Goal: Complete application form: Complete application form

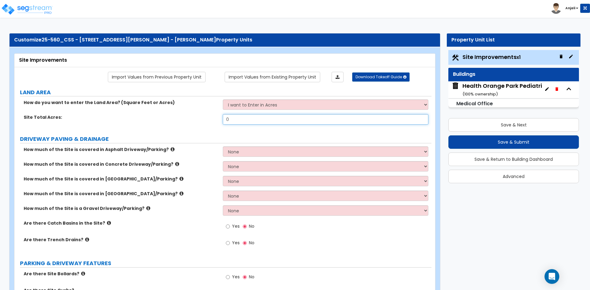
click at [241, 119] on input "0" at bounding box center [325, 119] width 205 height 10
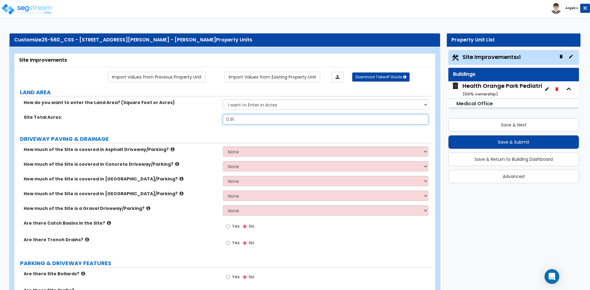
type input "0.91"
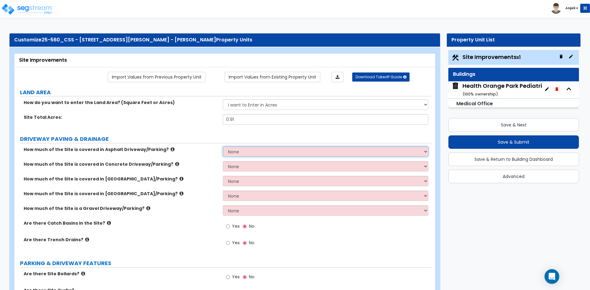
click at [243, 154] on select "None I want to Enter an Approximate Percentage I want to Enter the Square Foota…" at bounding box center [325, 151] width 205 height 10
select select "2"
click at [223, 146] on select "None I want to Enter an Approximate Percentage I want to Enter the Square Foota…" at bounding box center [325, 151] width 205 height 10
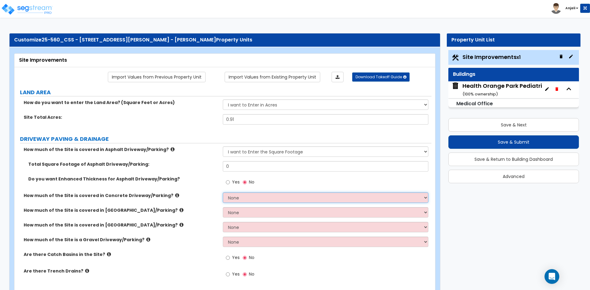
click at [241, 200] on select "None I want to Enter an Approximate Percentage I want to Enter the Square Foota…" at bounding box center [325, 198] width 205 height 10
click at [223, 193] on select "None I want to Enter an Approximate Percentage I want to Enter the Square Foota…" at bounding box center [325, 198] width 205 height 10
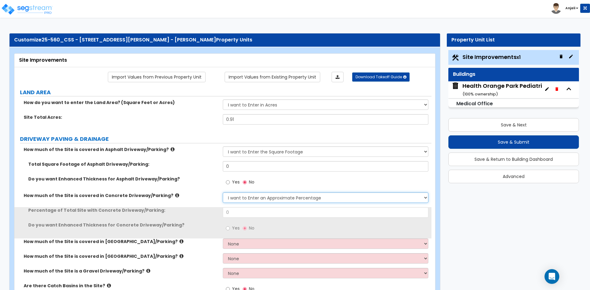
click at [253, 196] on select "None I want to Enter an Approximate Percentage I want to Enter the Square Foota…" at bounding box center [325, 198] width 205 height 10
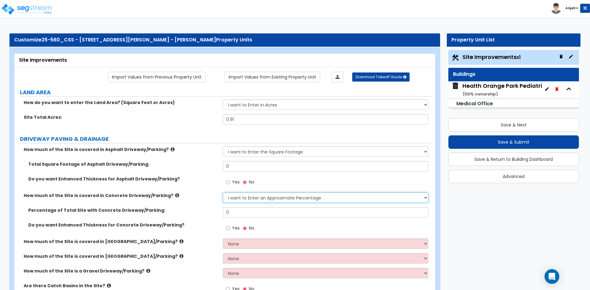
select select "2"
click at [223, 193] on select "None I want to Enter an Approximate Percentage I want to Enter the Square Foota…" at bounding box center [325, 198] width 205 height 10
click at [241, 162] on input "0" at bounding box center [325, 166] width 205 height 10
click at [246, 183] on input "No" at bounding box center [245, 182] width 4 height 7
click at [230, 184] on input "Yes" at bounding box center [228, 182] width 4 height 7
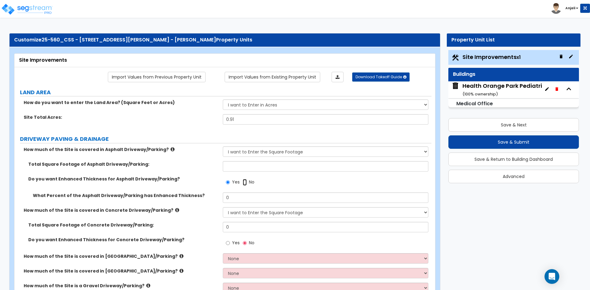
click at [244, 185] on input "No" at bounding box center [245, 182] width 4 height 7
radio input "false"
radio input "true"
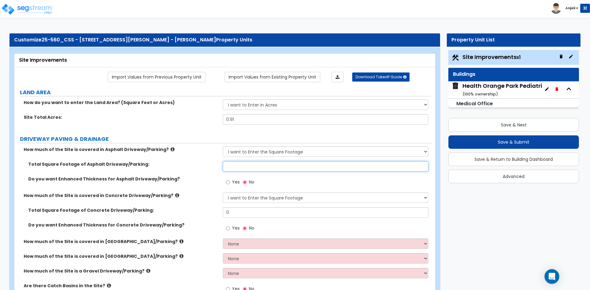
click at [243, 167] on input "text" at bounding box center [325, 166] width 205 height 10
type input "14,805"
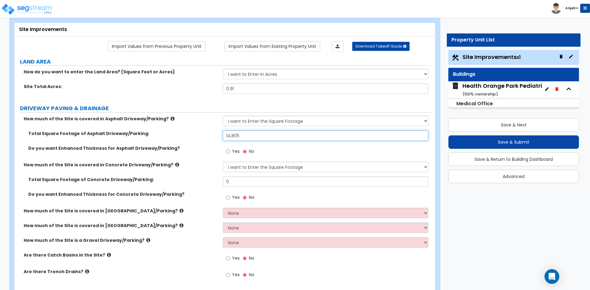
scroll to position [61, 0]
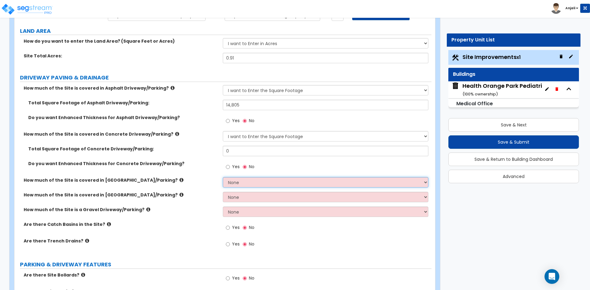
click at [234, 182] on select "None I want to Enter an Approximate Percentage I want to Enter the Square Foota…" at bounding box center [325, 182] width 205 height 10
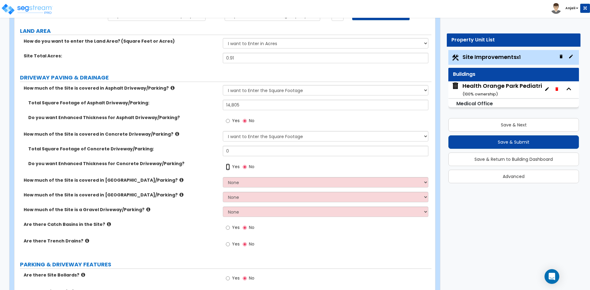
click at [229, 168] on input "Yes" at bounding box center [228, 167] width 4 height 7
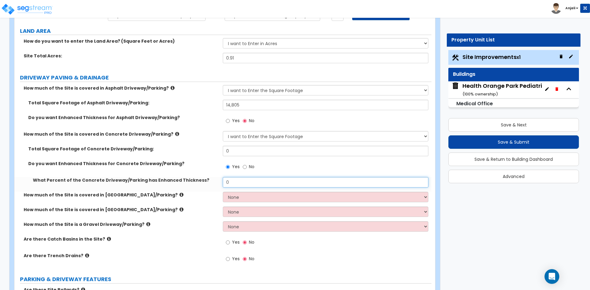
click at [244, 180] on input "0" at bounding box center [325, 182] width 205 height 10
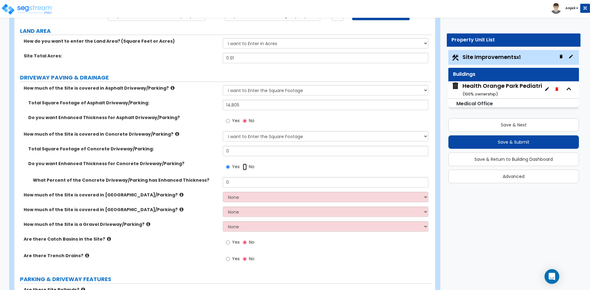
click at [244, 166] on input "No" at bounding box center [245, 167] width 4 height 7
radio input "false"
radio input "true"
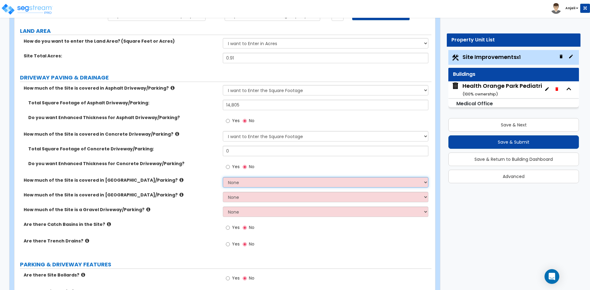
click at [245, 183] on select "None I want to Enter an Approximate Percentage I want to Enter the Square Foota…" at bounding box center [325, 182] width 205 height 10
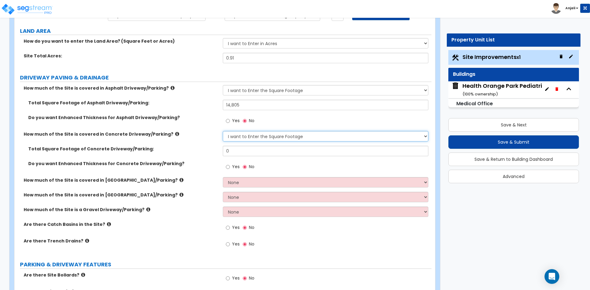
click at [252, 135] on select "None I want to Enter an Approximate Percentage I want to Enter the Square Foota…" at bounding box center [325, 136] width 205 height 10
select select "0"
click at [223, 131] on select "None I want to Enter an Approximate Percentage I want to Enter the Square Foota…" at bounding box center [325, 136] width 205 height 10
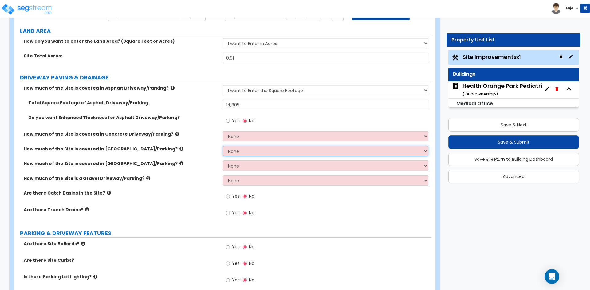
click at [252, 149] on select "None I want to Enter an Approximate Percentage I want to Enter the Square Foota…" at bounding box center [325, 151] width 205 height 10
select select "2"
click at [223, 146] on select "None I want to Enter an Approximate Percentage I want to Enter the Square Foota…" at bounding box center [325, 151] width 205 height 10
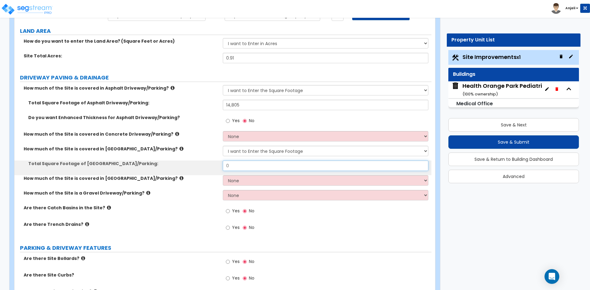
click at [246, 166] on input "0" at bounding box center [325, 166] width 205 height 10
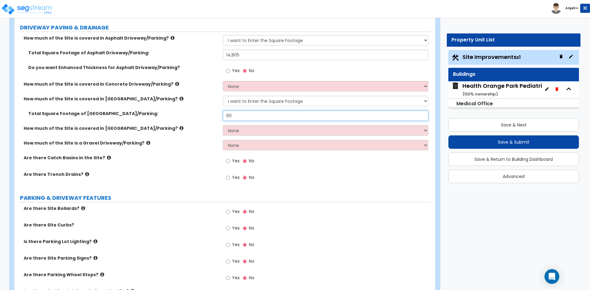
scroll to position [123, 0]
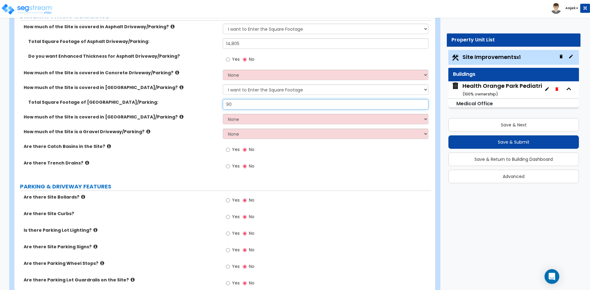
type input "90"
click at [230, 149] on label "Yes" at bounding box center [233, 150] width 14 height 10
click at [230, 149] on input "Yes" at bounding box center [228, 149] width 4 height 7
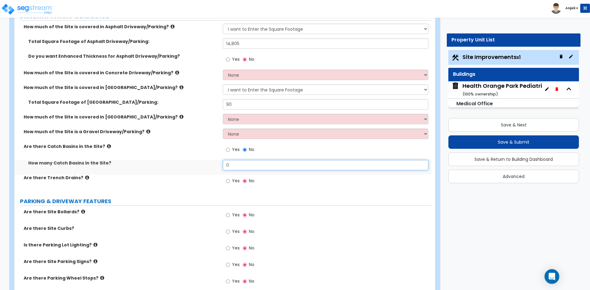
click at [245, 168] on input "0" at bounding box center [325, 165] width 205 height 10
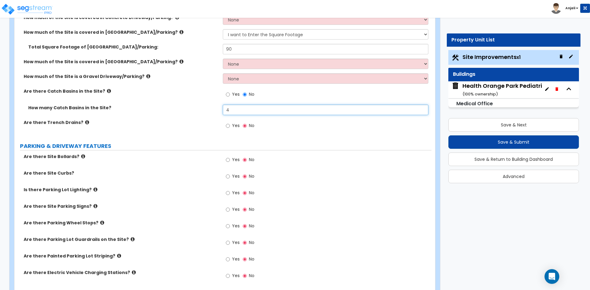
scroll to position [184, 0]
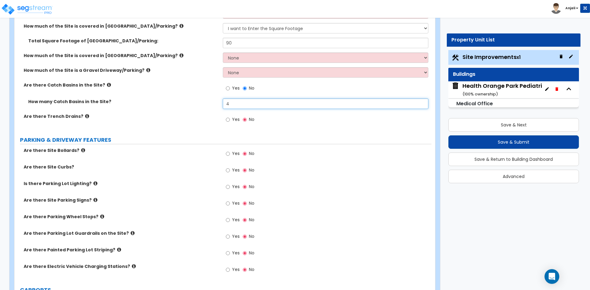
type input "4"
click at [228, 154] on input "Yes" at bounding box center [228, 153] width 4 height 7
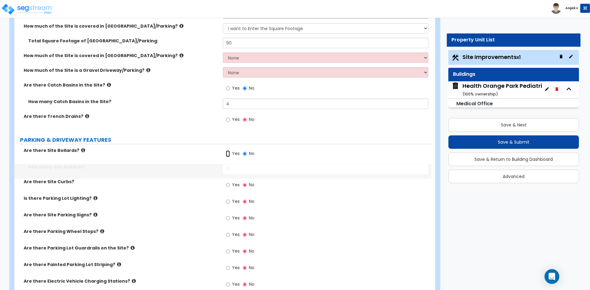
radio input "true"
click at [242, 173] on input "0" at bounding box center [325, 169] width 205 height 10
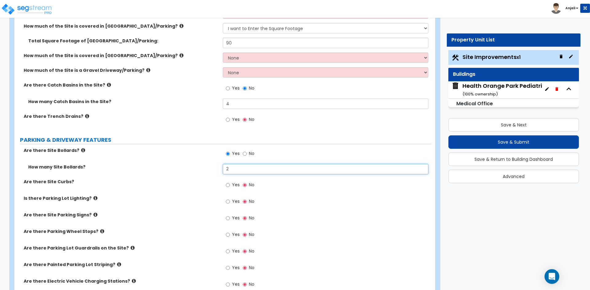
scroll to position [215, 0]
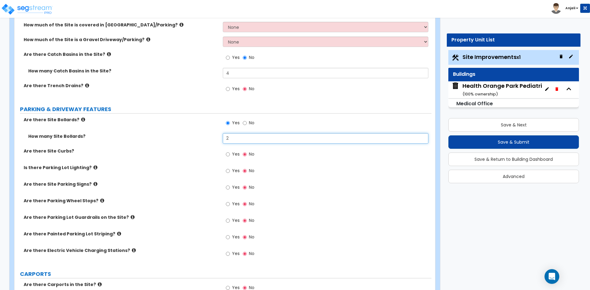
type input "2"
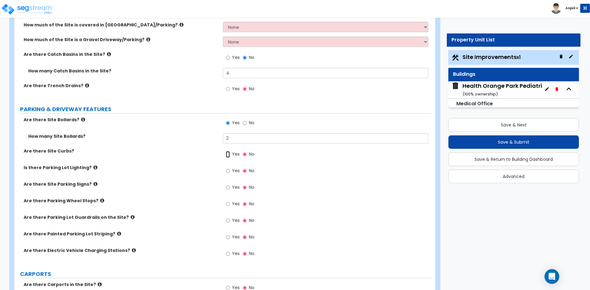
click at [228, 155] on input "Yes" at bounding box center [228, 154] width 4 height 7
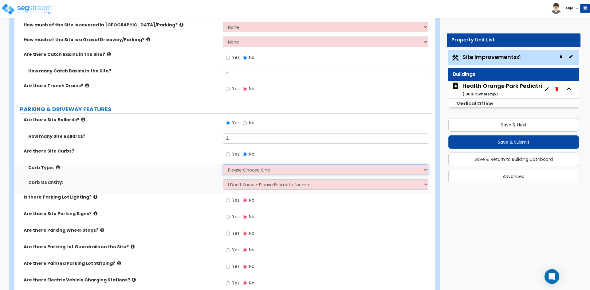
click at [248, 170] on select "Please Choose One Curb (Only) Curb & Gutter Asphalt Berm" at bounding box center [325, 170] width 205 height 10
select select "1"
click at [223, 165] on select "Please Choose One Curb (Only) Curb & Gutter Asphalt Berm" at bounding box center [325, 170] width 205 height 10
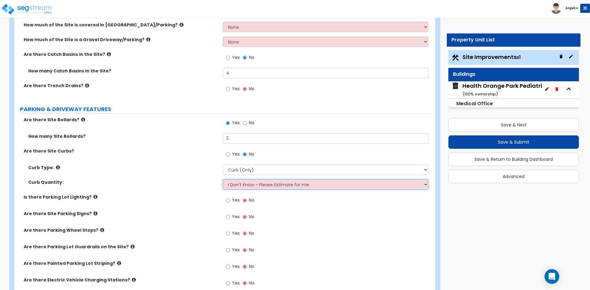
click at [248, 183] on select "I Don't Know - Please Estimate for me I want to Enter the Linear Footage" at bounding box center [325, 184] width 205 height 10
click at [223, 179] on select "I Don't Know - Please Estimate for me I want to Enter the Linear Footage" at bounding box center [325, 184] width 205 height 10
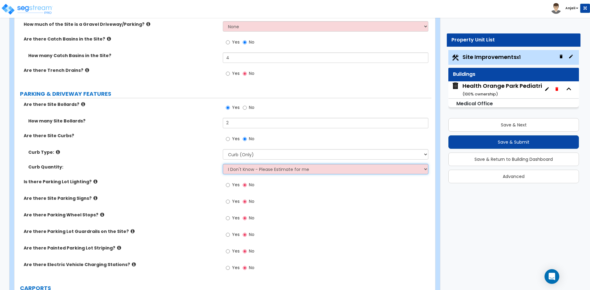
scroll to position [246, 0]
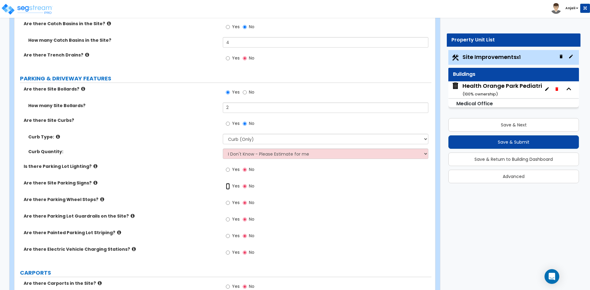
click at [229, 187] on input "Yes" at bounding box center [228, 186] width 4 height 7
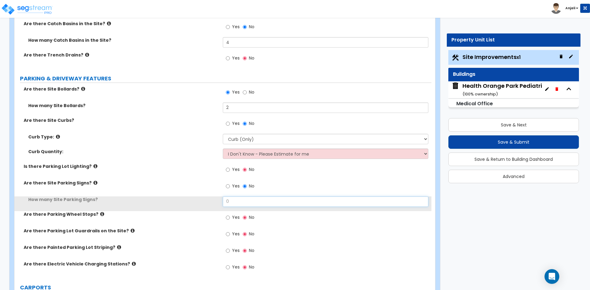
click at [238, 199] on input "0" at bounding box center [325, 202] width 205 height 10
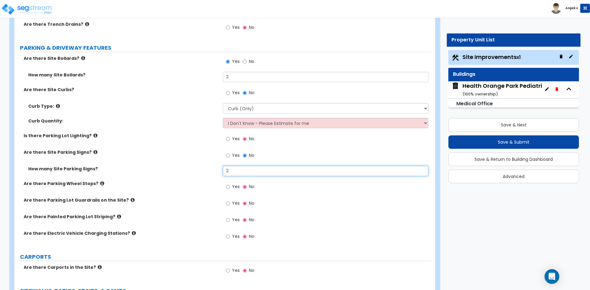
type input "2"
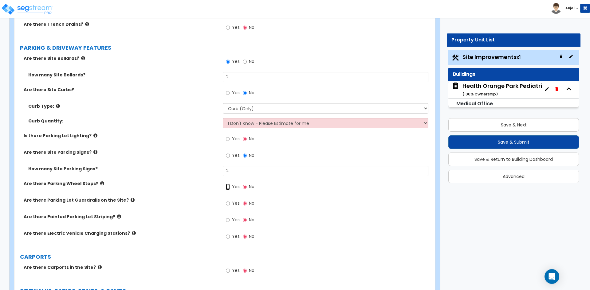
click at [228, 187] on input "Yes" at bounding box center [228, 187] width 4 height 7
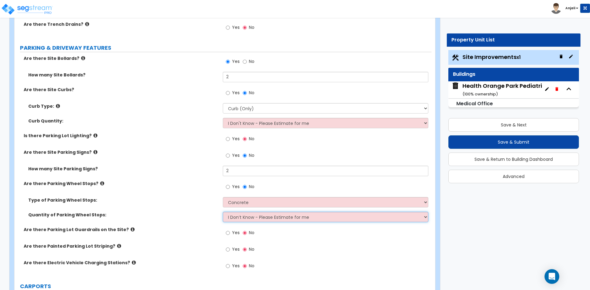
click at [243, 217] on select "I Don’t Know - Please Estimate for me I Want to Enter the Number of Wheel Stops" at bounding box center [325, 217] width 205 height 10
select select "1"
click at [223, 212] on select "I Don’t Know - Please Estimate for me I Want to Enter the Number of Wheel Stops" at bounding box center [325, 217] width 205 height 10
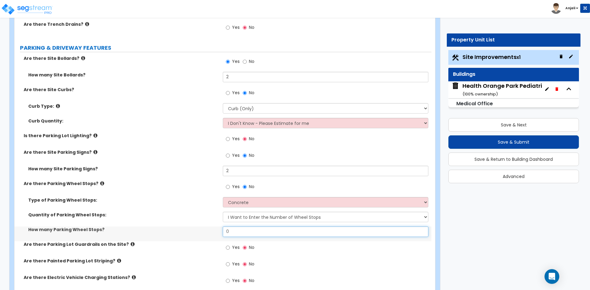
click at [240, 231] on input "0" at bounding box center [325, 232] width 205 height 10
type input "2"
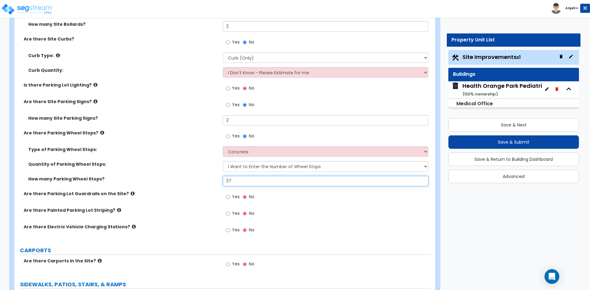
scroll to position [338, 0]
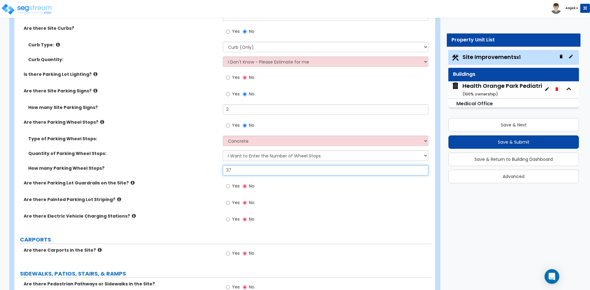
type input "37"
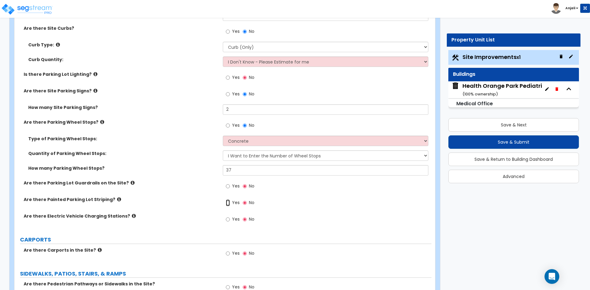
click at [227, 204] on input "Yes" at bounding box center [228, 203] width 4 height 7
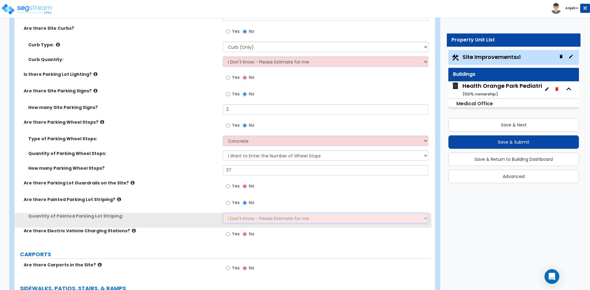
click at [244, 217] on select "I Don't Know - Please Estimate for me I Want to Enter the Number of Parking Spa…" at bounding box center [325, 218] width 205 height 10
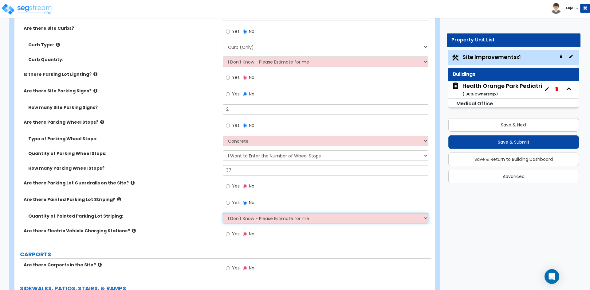
select select "1"
click at [223, 213] on select "I Don't Know - Please Estimate for me I Want to Enter the Number of Parking Spa…" at bounding box center [325, 218] width 205 height 10
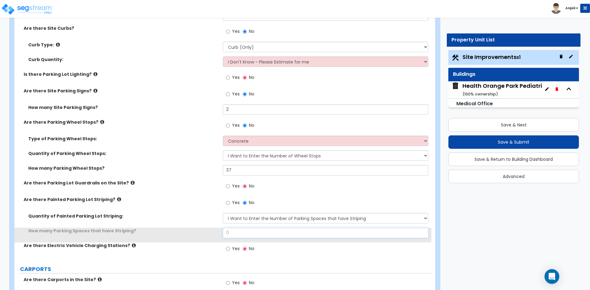
click at [244, 230] on input "0" at bounding box center [325, 233] width 205 height 10
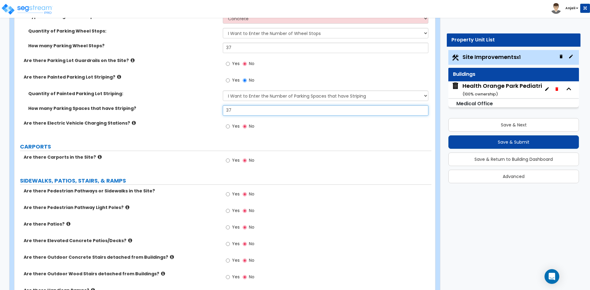
scroll to position [461, 0]
type input "37"
drag, startPoint x: 228, startPoint y: 194, endPoint x: 235, endPoint y: 204, distance: 12.4
click at [228, 195] on input "Yes" at bounding box center [228, 194] width 4 height 7
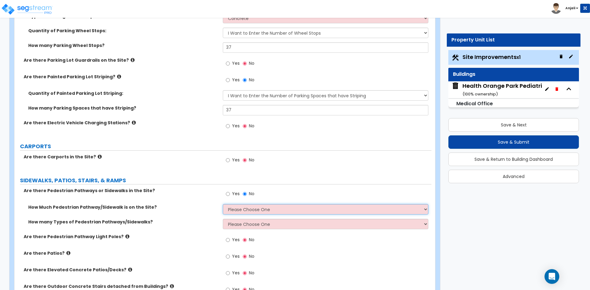
click at [242, 211] on select "Please Choose One I Don't Know, Please Estimate For Me Enter Linear Footage" at bounding box center [325, 209] width 205 height 10
select select "2"
click at [223, 204] on select "Please Choose One I Don't Know, Please Estimate For Me Enter Linear Footage" at bounding box center [325, 209] width 205 height 10
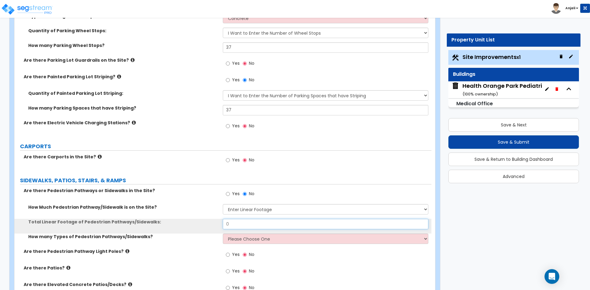
click at [246, 228] on input "0" at bounding box center [325, 224] width 205 height 10
type input "3"
type input "437"
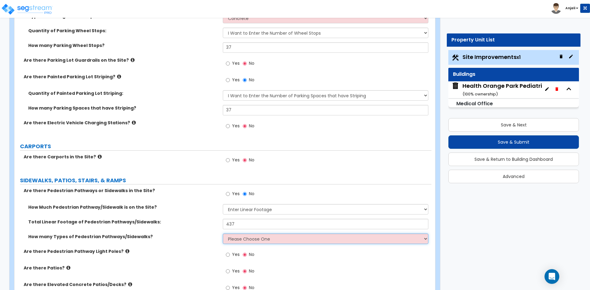
drag, startPoint x: 242, startPoint y: 238, endPoint x: 247, endPoint y: 238, distance: 4.6
click at [244, 238] on select "Please Choose One 1 2 3" at bounding box center [325, 239] width 205 height 10
select select "1"
click at [223, 234] on select "Please Choose One 1 2 3" at bounding box center [325, 239] width 205 height 10
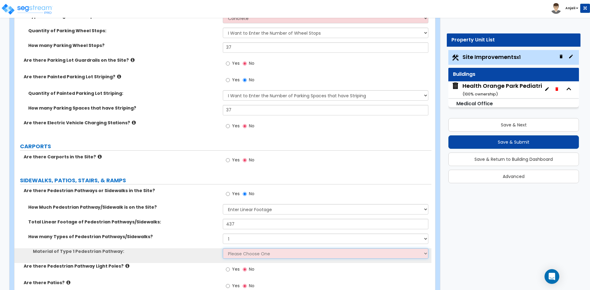
click at [242, 253] on select "Please Choose One Bare Concrete Stamped Concrete Brick Pavers Stone Pavers Wood…" at bounding box center [325, 253] width 205 height 10
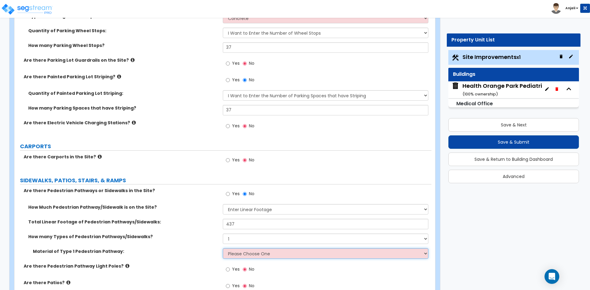
select select "1"
click at [223, 248] on select "Please Choose One Bare Concrete Stamped Concrete Brick Pavers Stone Pavers Wood…" at bounding box center [325, 253] width 205 height 10
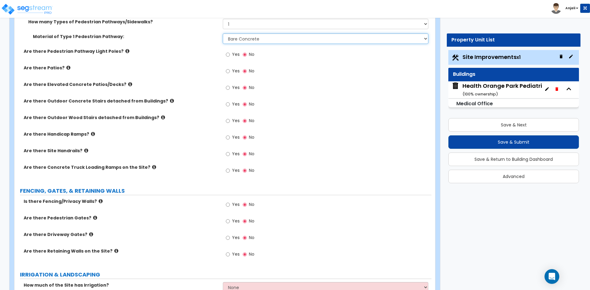
scroll to position [706, 0]
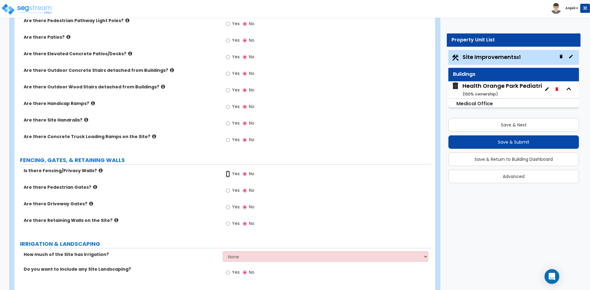
click at [228, 174] on input "Yes" at bounding box center [228, 174] width 4 height 7
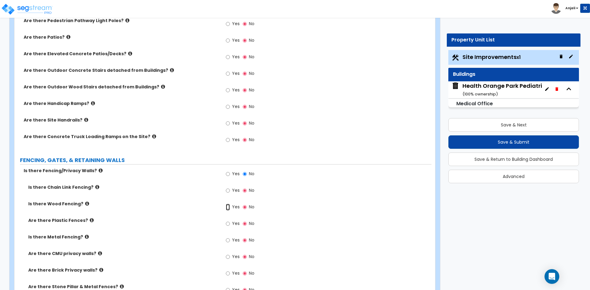
click at [230, 206] on input "Yes" at bounding box center [228, 207] width 4 height 7
radio input "true"
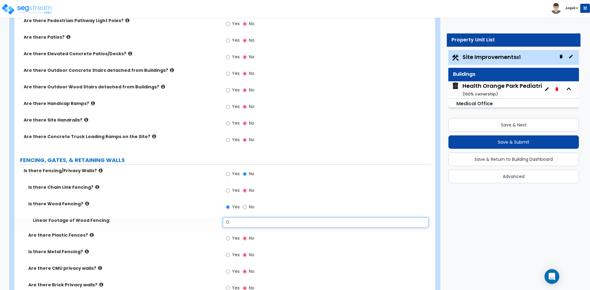
click at [240, 225] on input "0" at bounding box center [325, 222] width 205 height 10
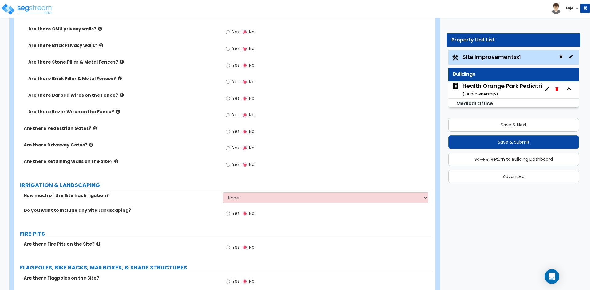
scroll to position [983, 0]
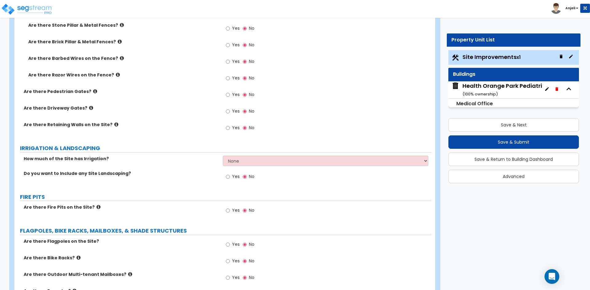
type input "323"
click at [229, 176] on input "Yes" at bounding box center [228, 177] width 4 height 7
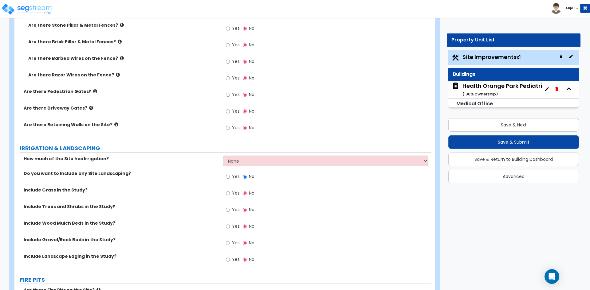
click at [230, 193] on label "Yes" at bounding box center [233, 194] width 14 height 10
click at [230, 193] on input "Yes" at bounding box center [228, 193] width 4 height 7
radio input "true"
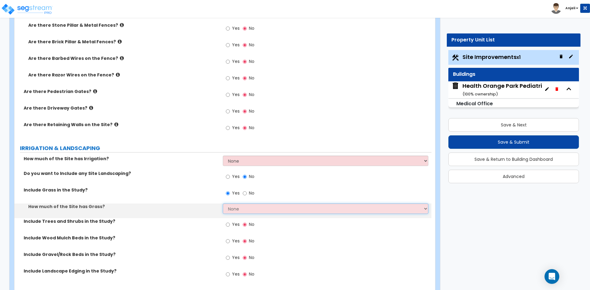
click at [243, 209] on select "None I want to Enter an Approximate Percentage I want to Enter the Square Foota…" at bounding box center [325, 209] width 205 height 10
select select "2"
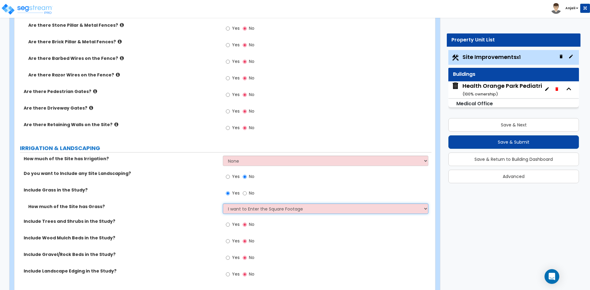
click at [223, 204] on select "None I want to Enter an Approximate Percentage I want to Enter the Square Foota…" at bounding box center [325, 209] width 205 height 10
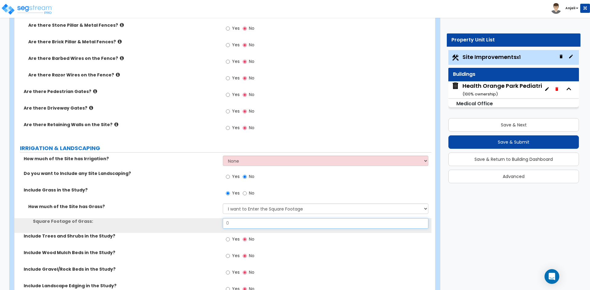
click at [239, 224] on input "0" at bounding box center [325, 223] width 205 height 10
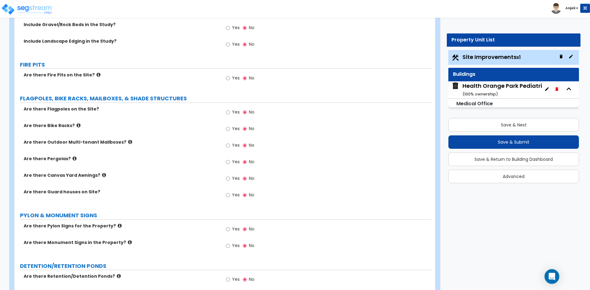
scroll to position [1228, 0]
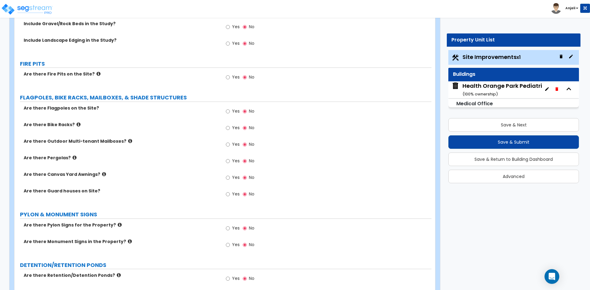
type input "5,329"
click at [228, 246] on input "Yes" at bounding box center [228, 245] width 4 height 7
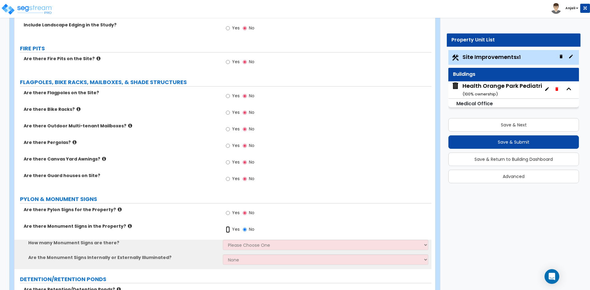
scroll to position [1259, 0]
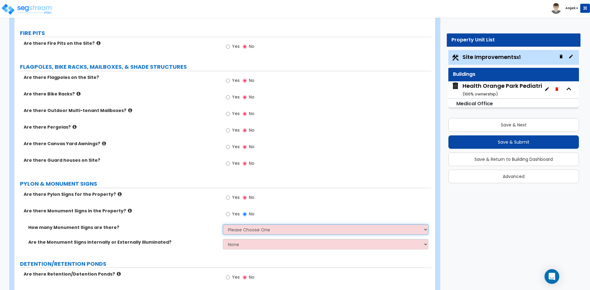
click at [253, 225] on select "Please Choose One 1 2 3" at bounding box center [325, 229] width 205 height 10
select select "1"
click at [223, 224] on select "Please Choose One 1 2 3" at bounding box center [325, 229] width 205 height 10
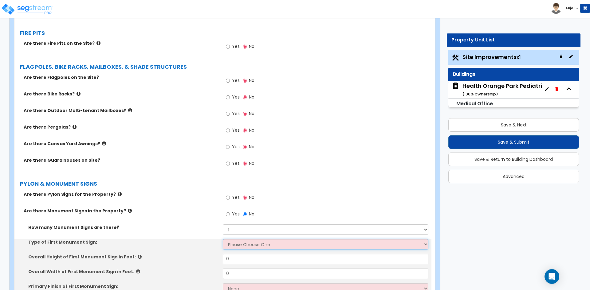
click at [250, 247] on select "Please Choose One Flat Signboard on top of a Base Flat Signboard attached to a …" at bounding box center [325, 244] width 205 height 10
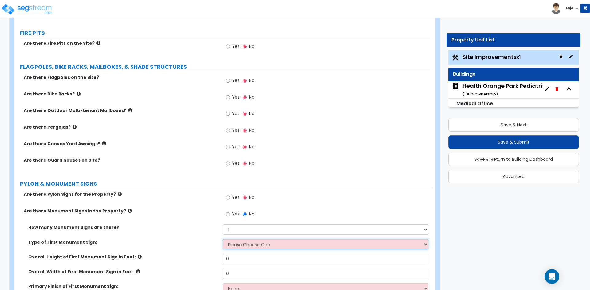
select select "3"
click at [223, 239] on select "Please Choose One Flat Signboard on top of a Base Flat Signboard attached to a …" at bounding box center [325, 244] width 205 height 10
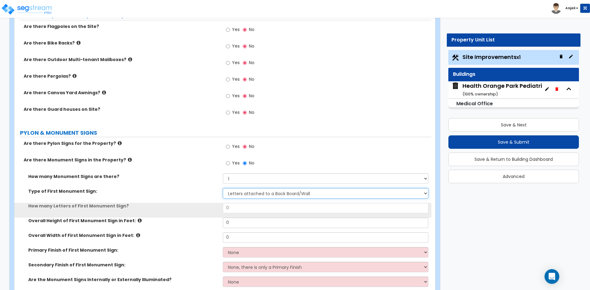
scroll to position [1320, 0]
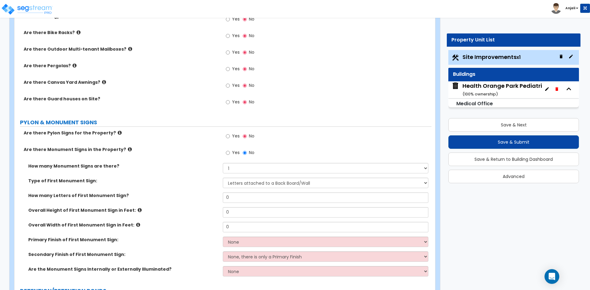
click at [245, 203] on div "How many Letters of First Monument Sign? 0" at bounding box center [222, 200] width 417 height 15
click at [244, 199] on input "0" at bounding box center [325, 198] width 205 height 10
type input "27"
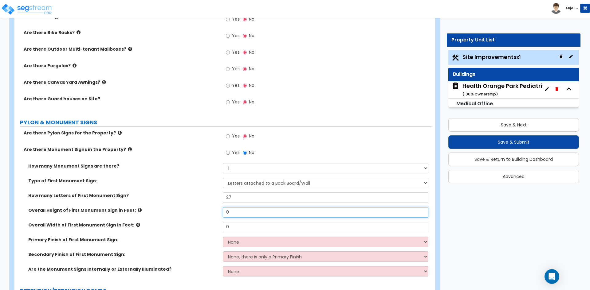
click at [243, 215] on input "0" at bounding box center [325, 212] width 205 height 10
type input "3"
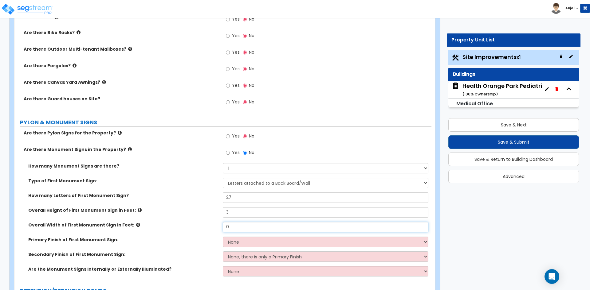
click at [243, 225] on input "0" at bounding box center [325, 227] width 205 height 10
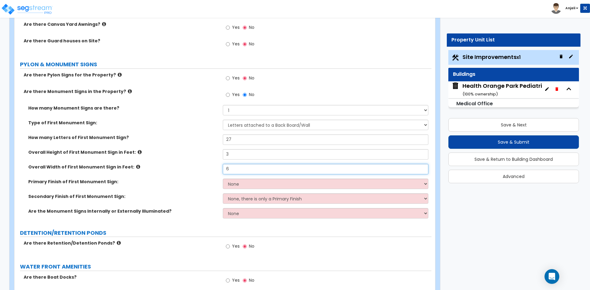
scroll to position [1382, 0]
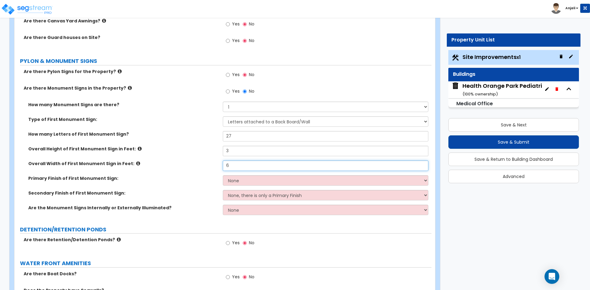
type input "6"
click at [232, 183] on select "None Paint/Stucco Finish Brick Finish Stone Finish Metal Composite Finish Vinyl…" at bounding box center [325, 180] width 205 height 10
select select "2"
click at [223, 175] on select "None Paint/Stucco Finish Brick Finish Stone Finish Metal Composite Finish Vinyl…" at bounding box center [325, 180] width 205 height 10
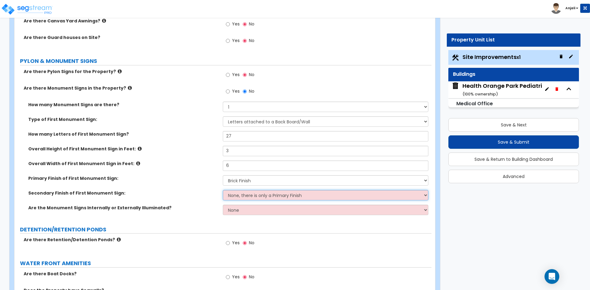
click at [248, 199] on select "None, there is only a Primary Finish Paint/Stucco Finish Brick Finish Stone Fin…" at bounding box center [325, 195] width 205 height 10
click at [223, 190] on select "None, there is only a Primary Finish Paint/Stucco Finish Brick Finish Stone Fin…" at bounding box center [325, 195] width 205 height 10
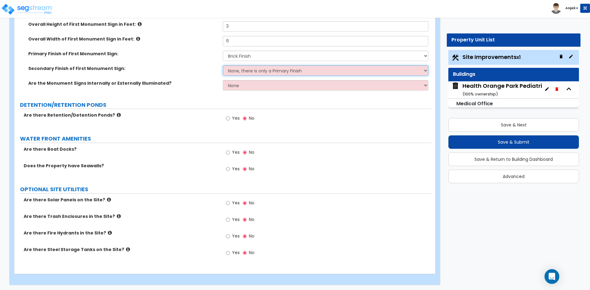
scroll to position [1508, 0]
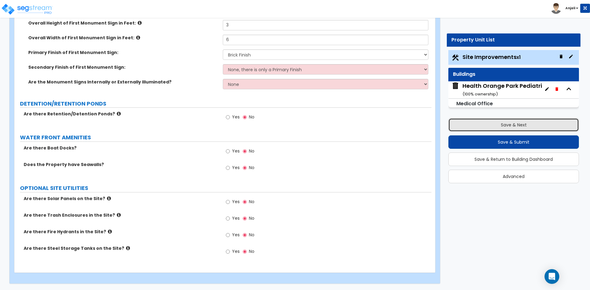
click at [465, 130] on button "Save & Next" at bounding box center [513, 125] width 131 height 14
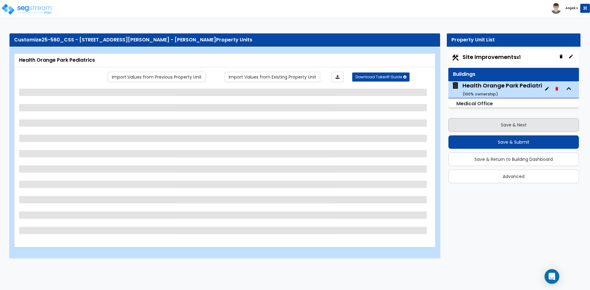
scroll to position [0, 0]
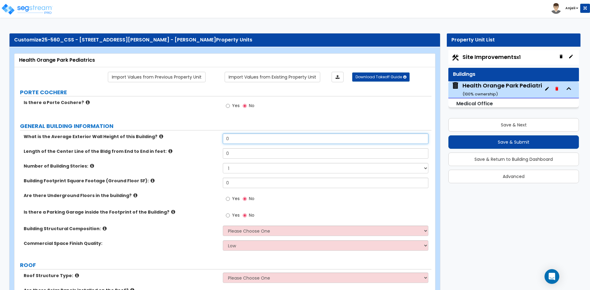
click at [247, 138] on input "0" at bounding box center [325, 139] width 205 height 10
type input "21"
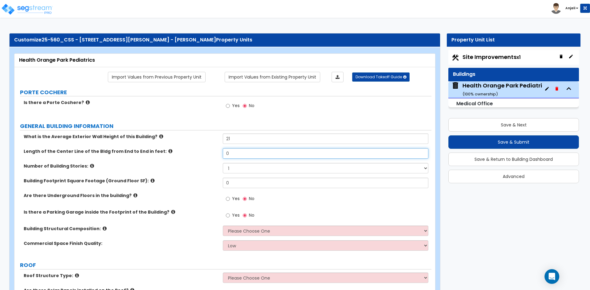
click at [232, 154] on input "0" at bounding box center [325, 153] width 205 height 10
type input "81"
click at [249, 169] on select "1 2 3 4 5" at bounding box center [325, 168] width 205 height 10
select select "2"
click at [223, 163] on select "1 2 3 4 5" at bounding box center [325, 168] width 205 height 10
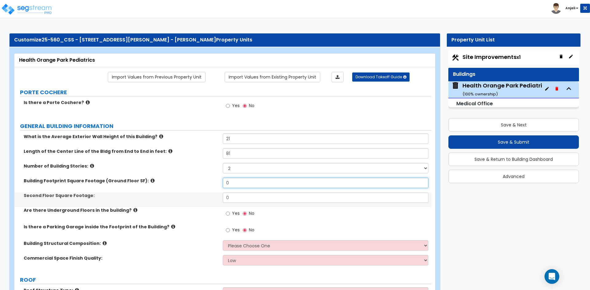
click at [233, 183] on input "0" at bounding box center [325, 183] width 205 height 10
type input "5,491"
click at [237, 197] on input "0" at bounding box center [325, 198] width 205 height 10
click at [250, 199] on input "text" at bounding box center [325, 198] width 205 height 10
type input "742"
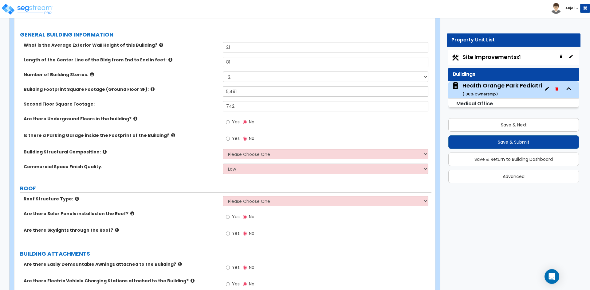
scroll to position [92, 0]
click at [255, 153] on select "Please Choose One Tilt-up Wall Construction Reinforced Concrete Structural Stee…" at bounding box center [325, 153] width 205 height 10
select select "3"
click at [223, 148] on select "Please Choose One Tilt-up Wall Construction Reinforced Concrete Structural Stee…" at bounding box center [325, 153] width 205 height 10
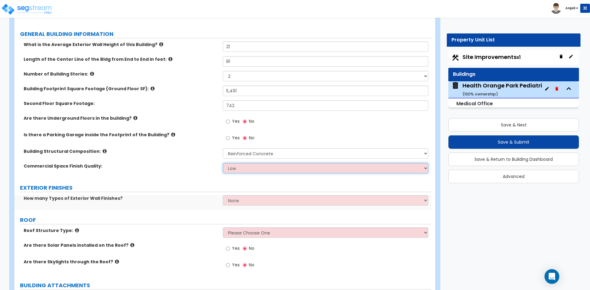
click at [256, 169] on select "Low Average High" at bounding box center [325, 168] width 205 height 10
select select "2"
click at [223, 163] on select "Low Average High" at bounding box center [325, 168] width 205 height 10
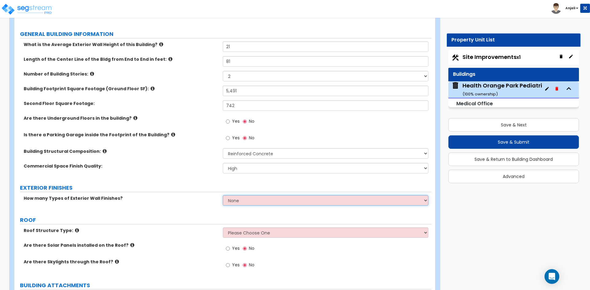
click at [241, 201] on select "None 1 2 3" at bounding box center [325, 200] width 205 height 10
select select "1"
click at [223, 195] on select "None 1 2 3" at bounding box center [325, 200] width 205 height 10
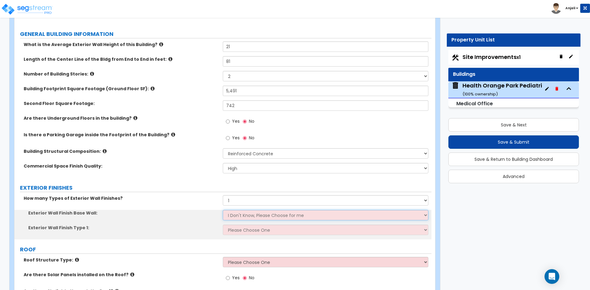
click at [246, 213] on select "I Don't Know, Please Choose for me Concrete Masonry Units (CMU) Cast-in-Place C…" at bounding box center [325, 215] width 205 height 10
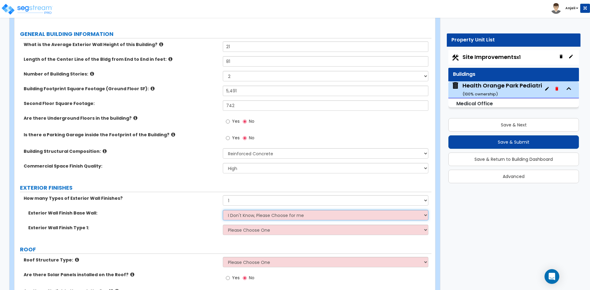
select select "2"
click at [223, 210] on select "I Don't Know, Please Choose for me Concrete Masonry Units (CMU) Cast-in-Place C…" at bounding box center [325, 215] width 205 height 10
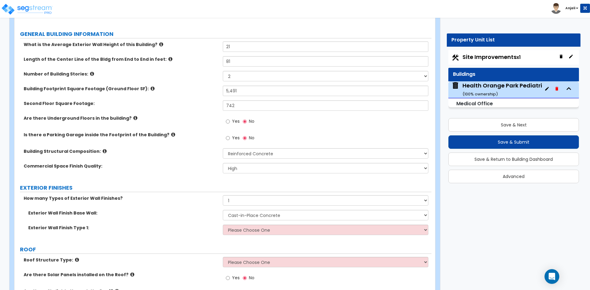
click at [258, 239] on div "Exterior Wall Finish Type 1: Please Choose One No Finish/Shared Wall No Wall Br…" at bounding box center [222, 232] width 417 height 15
click at [261, 229] on select "Please Choose One No Finish/Shared Wall No Wall Brick Veneer Stone Veneer Wood …" at bounding box center [325, 230] width 205 height 10
select select "2"
click at [223, 225] on select "Please Choose One No Finish/Shared Wall No Wall Brick Veneer Stone Veneer Wood …" at bounding box center [325, 230] width 205 height 10
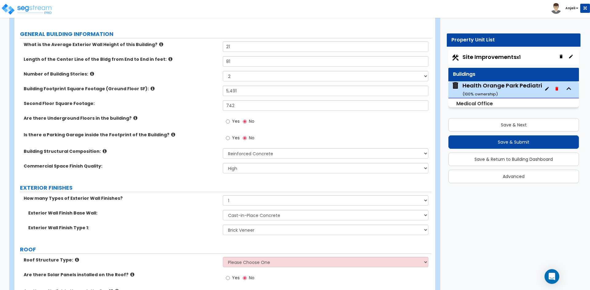
click at [255, 208] on div "How many Types of Exterior Wall Finishes? None 1 2 3" at bounding box center [222, 202] width 417 height 15
click at [255, 215] on select "I Don't Know, Please Choose for me Concrete Masonry Units (CMU) Cast-in-Place C…" at bounding box center [325, 215] width 205 height 10
select select "1"
click at [223, 210] on select "I Don't Know, Please Choose for me Concrete Masonry Units (CMU) Cast-in-Place C…" at bounding box center [325, 215] width 205 height 10
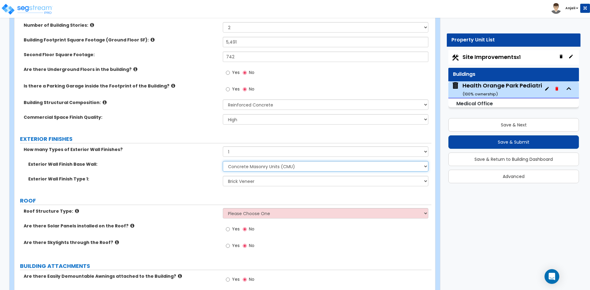
scroll to position [154, 0]
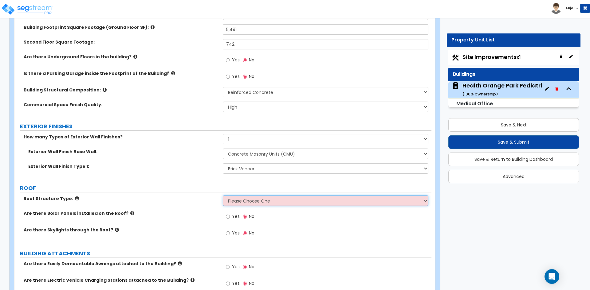
click at [278, 199] on select "Please Choose One Gable Roof Flat Roof Hybrid Gable & Flat Roof" at bounding box center [325, 201] width 205 height 10
select select "1"
click at [223, 196] on select "Please Choose One Gable Roof Flat Roof Hybrid Gable & Flat Roof" at bounding box center [325, 201] width 205 height 10
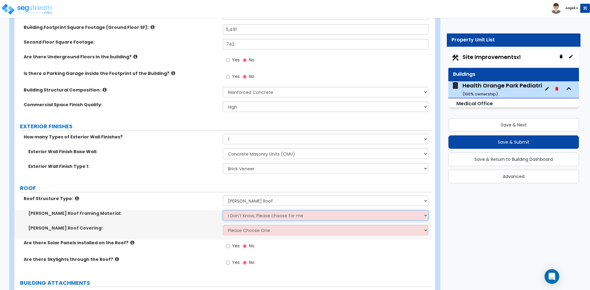
click at [249, 217] on select "I Don't Know, Please choose for me Metal Wood" at bounding box center [325, 215] width 205 height 10
select select "2"
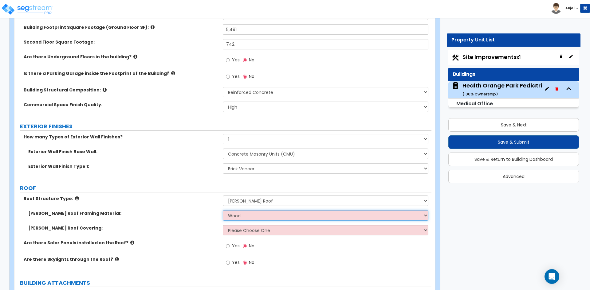
click at [223, 210] on select "I Don't Know, Please choose for me Metal Wood" at bounding box center [325, 215] width 205 height 10
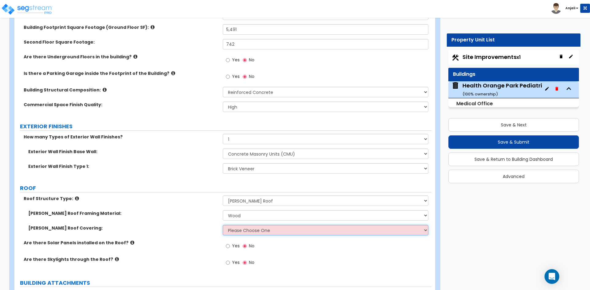
click at [253, 233] on select "Please Choose One Asphalt Shingle Clay Tile Wood Shingle Metal Shingle Standing…" at bounding box center [325, 230] width 205 height 10
select select "1"
click at [223, 225] on select "Please Choose One Asphalt Shingle Clay Tile Wood Shingle Metal Shingle Standing…" at bounding box center [325, 230] width 205 height 10
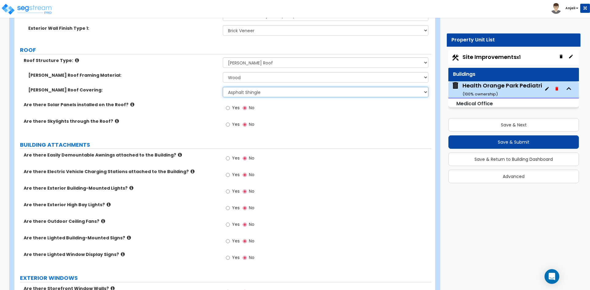
scroll to position [307, 0]
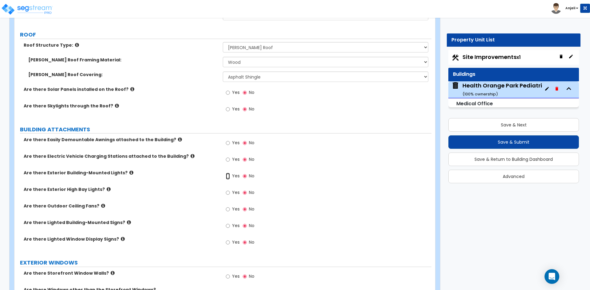
click at [226, 176] on input "Yes" at bounding box center [228, 176] width 4 height 7
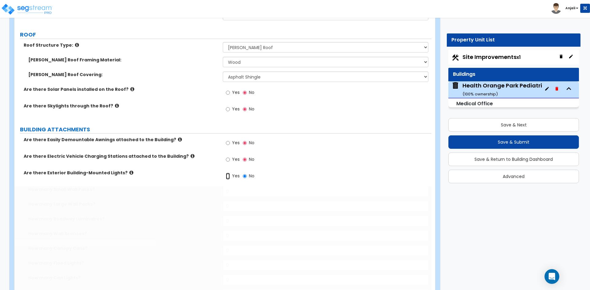
radio input "true"
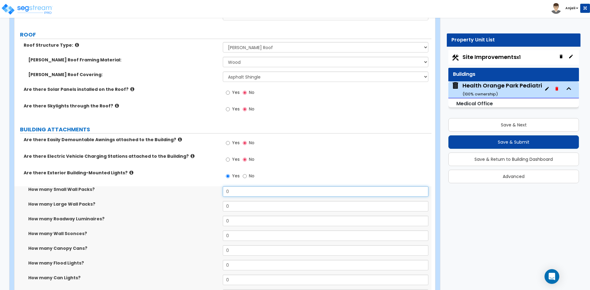
click at [253, 191] on input "0" at bounding box center [325, 191] width 205 height 10
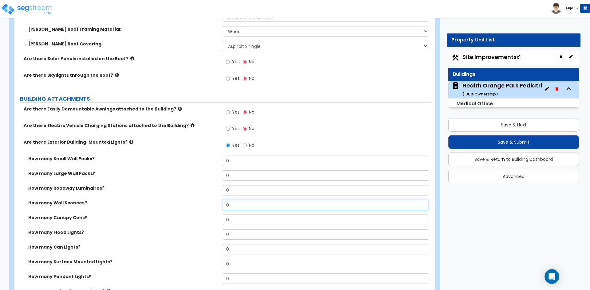
click at [240, 209] on input "0" at bounding box center [325, 205] width 205 height 10
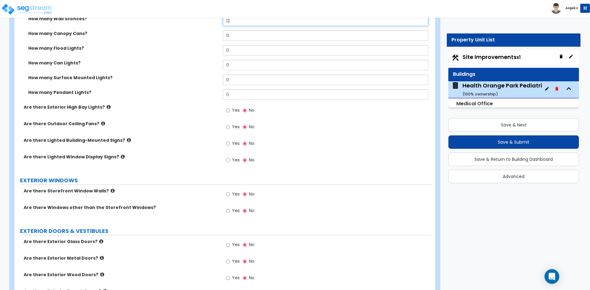
scroll to position [553, 0]
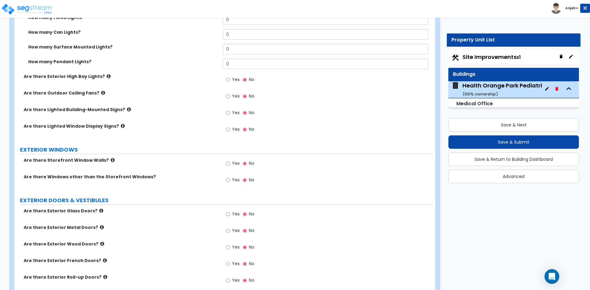
type input "12"
click at [227, 180] on input "Yes" at bounding box center [228, 180] width 4 height 7
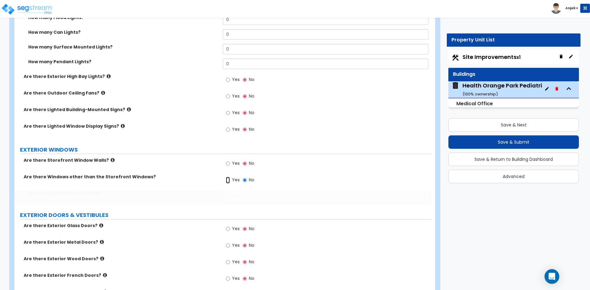
radio input "true"
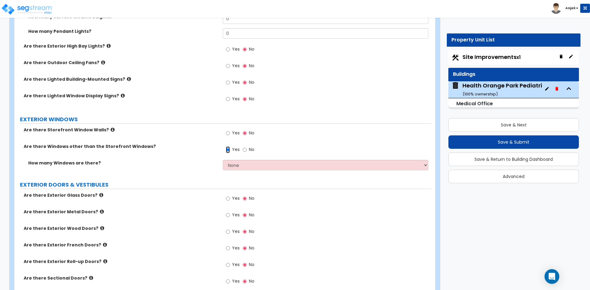
scroll to position [583, 0]
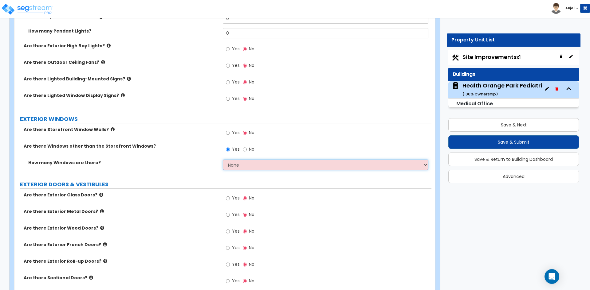
click at [241, 166] on select "None I want to enter a Percentage of the Exterior Windows I want to enter the N…" at bounding box center [325, 165] width 205 height 10
select select "2"
click at [223, 160] on select "None I want to enter a Percentage of the Exterior Windows I want to enter the N…" at bounding box center [325, 165] width 205 height 10
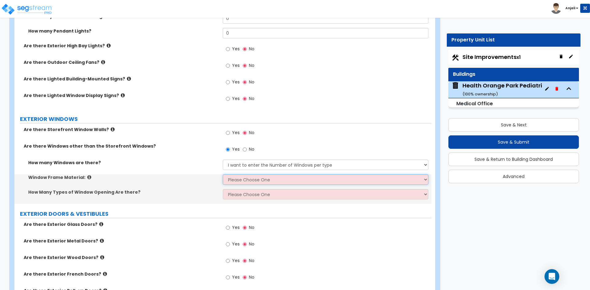
click at [251, 179] on select "Please Choose One Vinyl Aluminum Wood" at bounding box center [325, 179] width 205 height 10
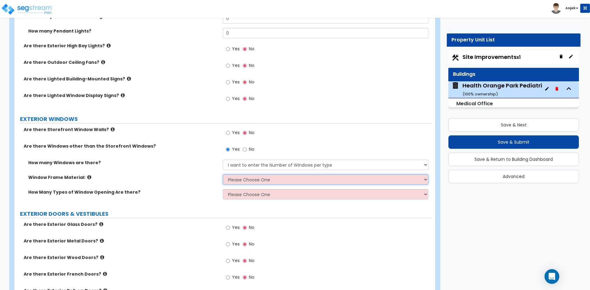
select select "2"
click at [223, 174] on select "Please Choose One Vinyl Aluminum Wood" at bounding box center [325, 179] width 205 height 10
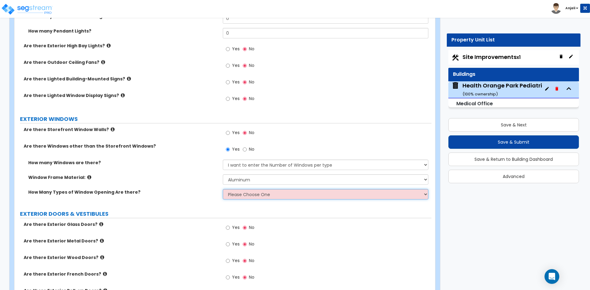
click at [250, 193] on select "Please Choose One 1 2 3 4" at bounding box center [325, 194] width 205 height 10
select select "1"
click at [223, 189] on select "Please Choose One 1 2 3 4" at bounding box center [325, 194] width 205 height 10
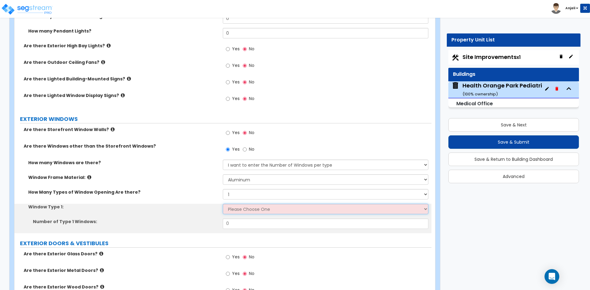
click at [250, 209] on select "Please Choose One Sliding Picture/Fixed Double/Single Hung Awning Swing" at bounding box center [325, 209] width 205 height 10
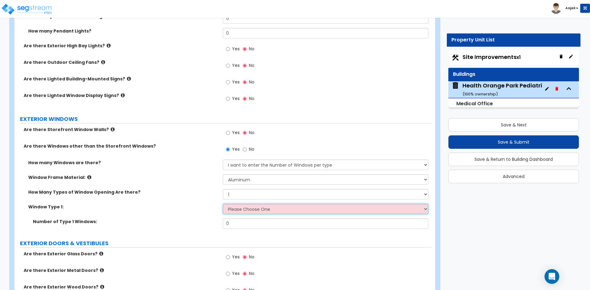
select select "2"
click at [223, 204] on select "Please Choose One Sliding Picture/Fixed Double/Single Hung Awning Swing" at bounding box center [325, 209] width 205 height 10
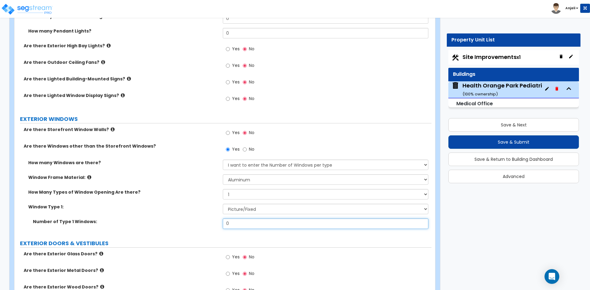
click at [245, 222] on input "0" at bounding box center [325, 224] width 205 height 10
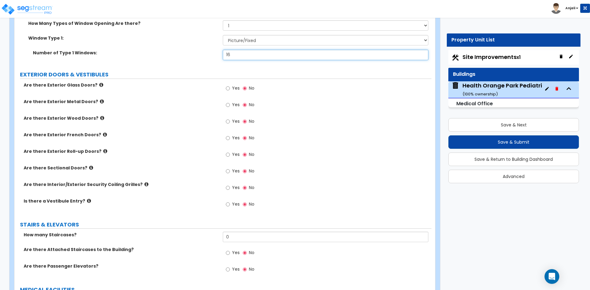
scroll to position [768, 0]
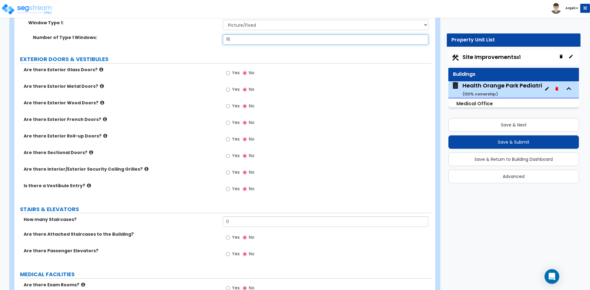
type input "16"
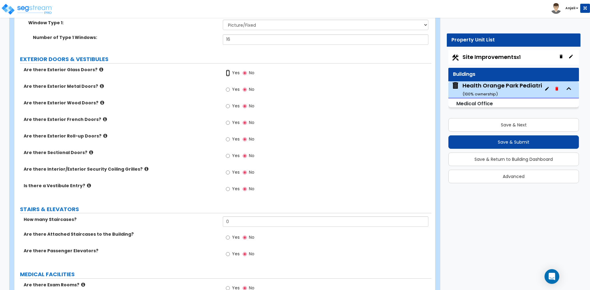
click at [227, 73] on input "Yes" at bounding box center [228, 73] width 4 height 7
radio input "true"
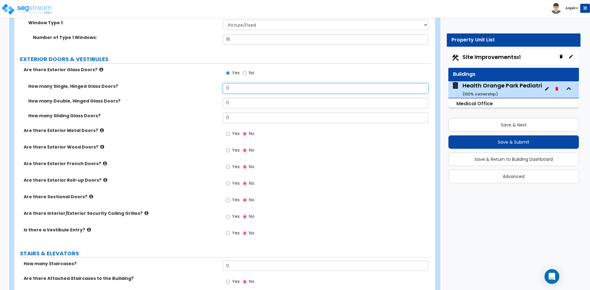
click at [238, 85] on input "0" at bounding box center [325, 88] width 205 height 10
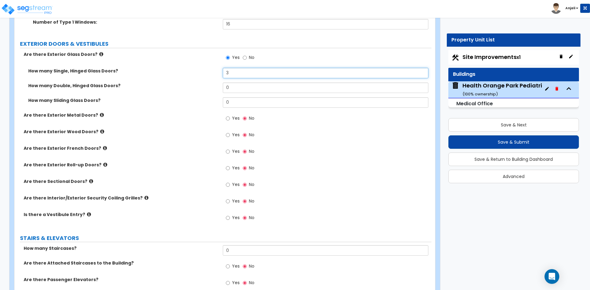
scroll to position [798, 0]
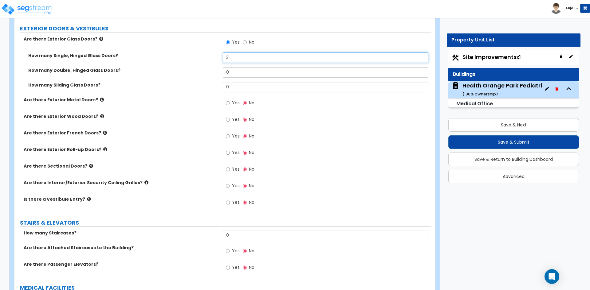
type input "3"
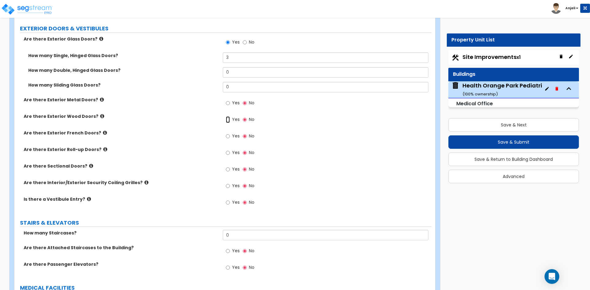
click at [228, 121] on input "Yes" at bounding box center [228, 119] width 4 height 7
radio input "true"
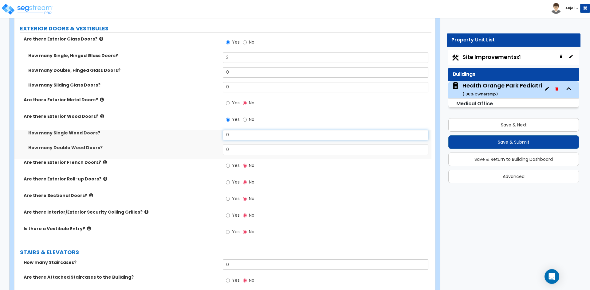
click at [239, 135] on input "0" at bounding box center [325, 135] width 205 height 10
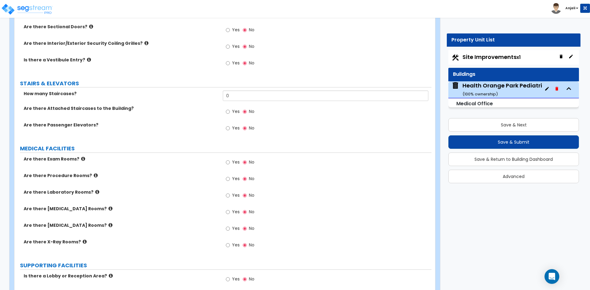
scroll to position [983, 0]
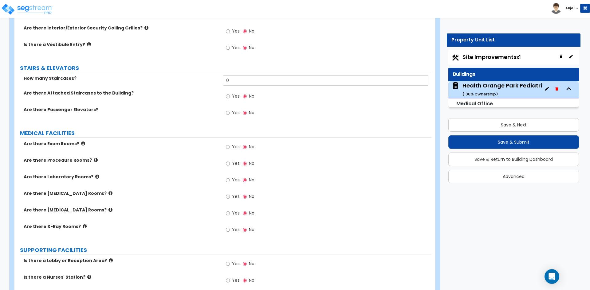
type input "2"
click at [228, 98] on input "Yes" at bounding box center [228, 96] width 4 height 7
radio input "true"
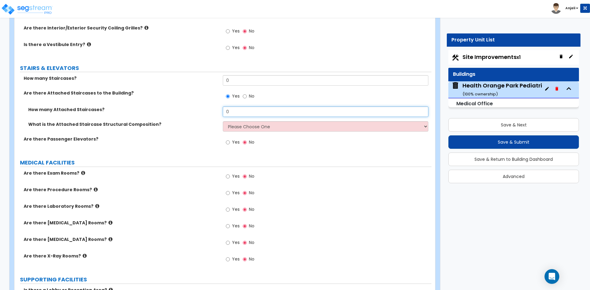
click at [247, 115] on input "0" at bounding box center [325, 112] width 205 height 10
type input "1"
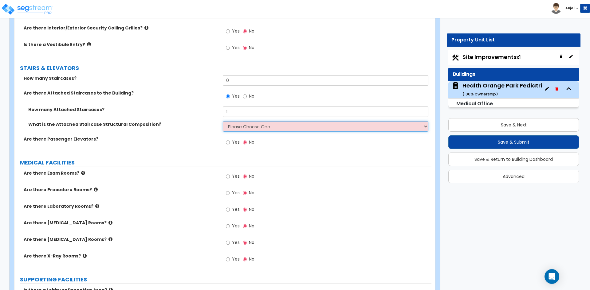
click at [252, 124] on select "Please Choose One Reinforced Concrete Structural Steel Wood" at bounding box center [325, 126] width 205 height 10
select select "3"
click at [223, 121] on select "Please Choose One Reinforced Concrete Structural Steel Wood" at bounding box center [325, 126] width 205 height 10
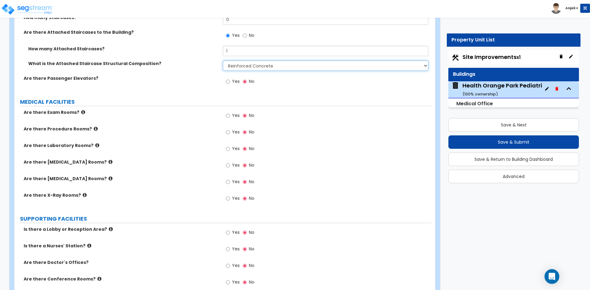
scroll to position [1044, 0]
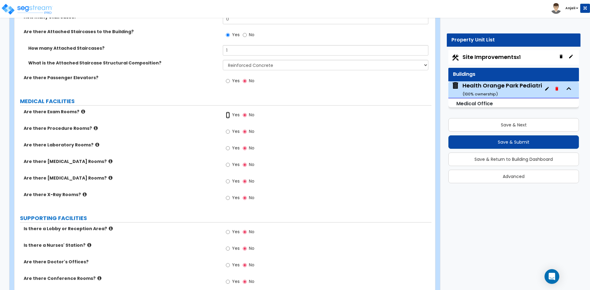
click at [229, 116] on input "Yes" at bounding box center [228, 115] width 4 height 7
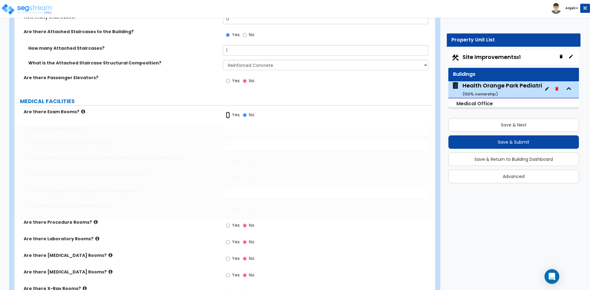
radio input "true"
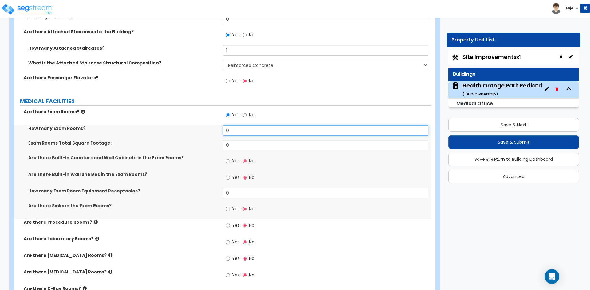
click at [248, 135] on input "0" at bounding box center [325, 130] width 205 height 10
type input "2"
click at [247, 146] on input "0" at bounding box center [325, 145] width 205 height 10
type input "1"
type input "850"
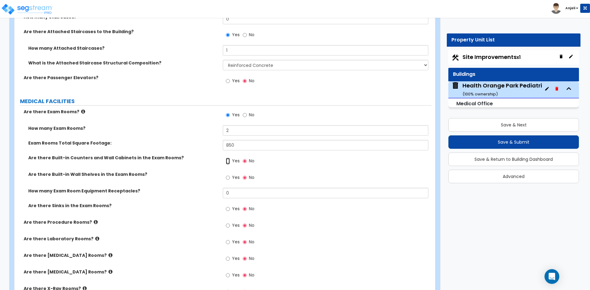
click at [228, 163] on input "Yes" at bounding box center [228, 161] width 4 height 7
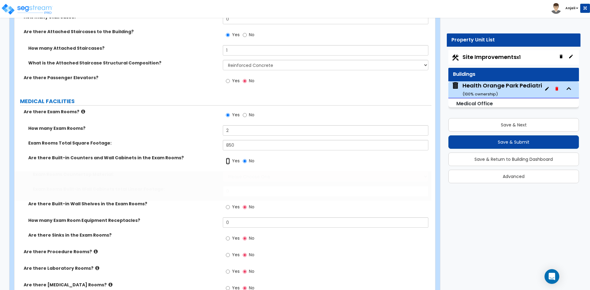
radio input "true"
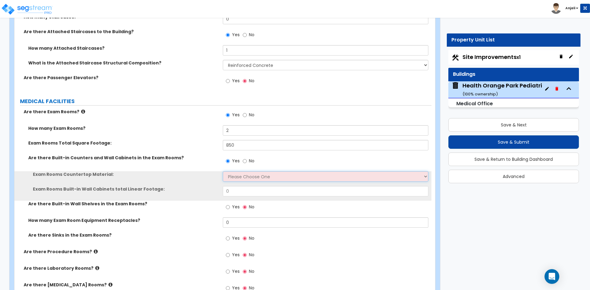
click at [240, 177] on select "Please Choose One Plastic Laminate Solid Surface Stone Quartz Marble Tile Wood …" at bounding box center [325, 176] width 205 height 10
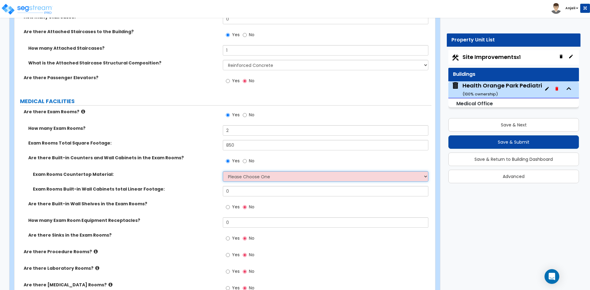
select select "1"
click at [223, 171] on select "Please Choose One Plastic Laminate Solid Surface Stone Quartz Marble Tile Wood …" at bounding box center [325, 176] width 205 height 10
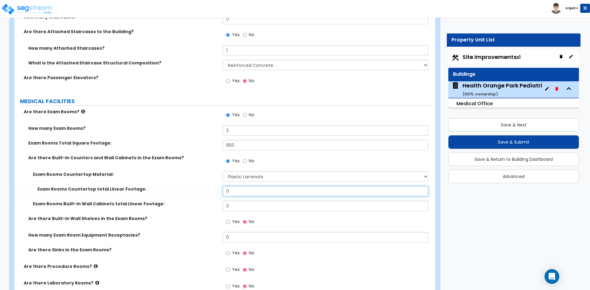
click at [239, 192] on input "0" at bounding box center [325, 191] width 205 height 10
type input "12"
click at [235, 204] on input "0" at bounding box center [325, 206] width 205 height 10
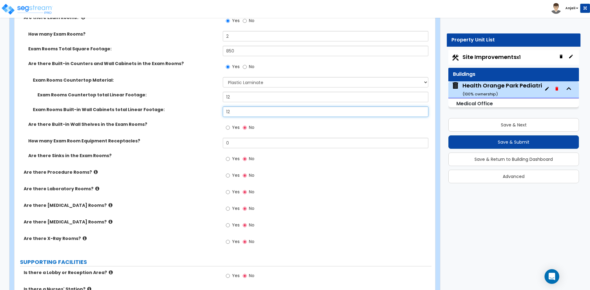
scroll to position [1136, 0]
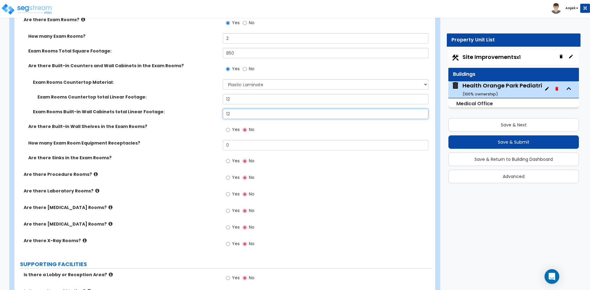
type input "12"
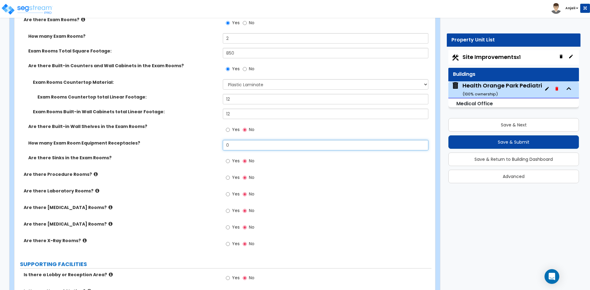
click at [245, 146] on input "0" at bounding box center [325, 145] width 205 height 10
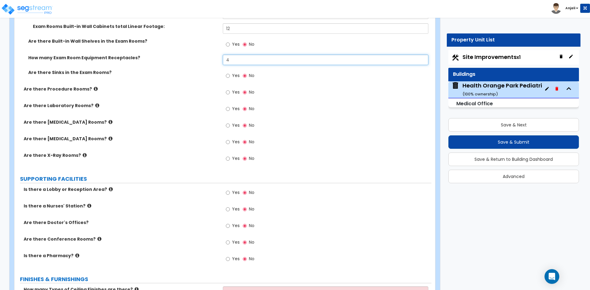
scroll to position [1228, 0]
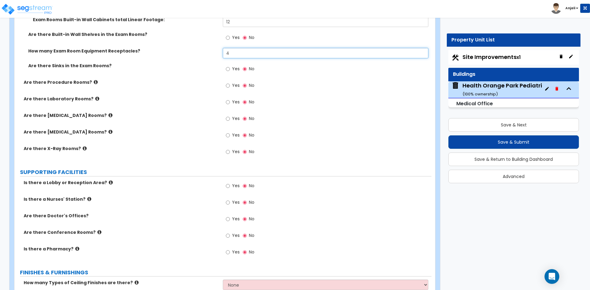
type input "4"
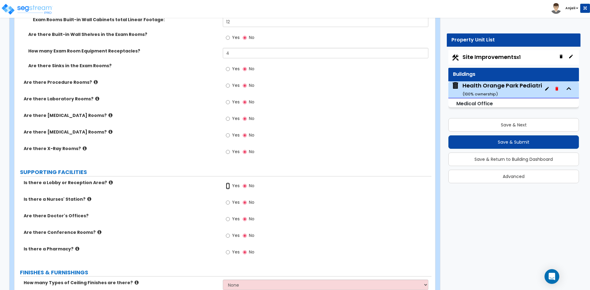
click at [229, 185] on input "Yes" at bounding box center [228, 186] width 4 height 7
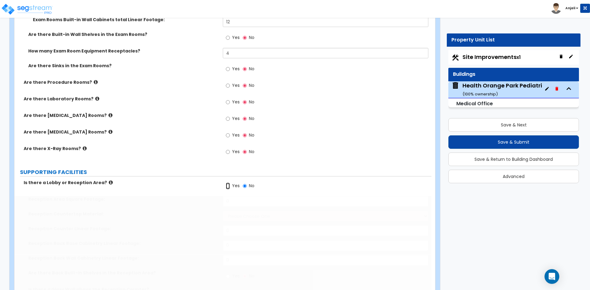
radio input "true"
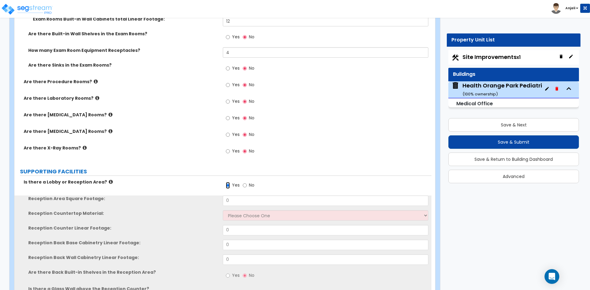
scroll to position [1259, 0]
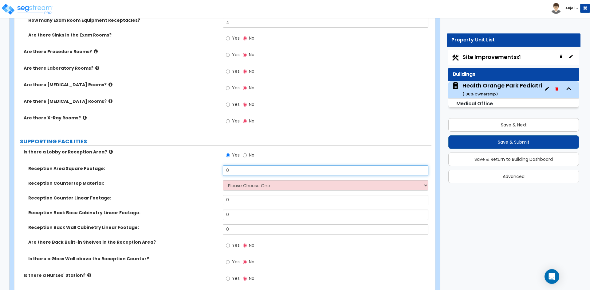
click at [257, 166] on input "0" at bounding box center [325, 171] width 205 height 10
click at [257, 170] on input "0" at bounding box center [325, 171] width 205 height 10
click at [248, 170] on input "0" at bounding box center [325, 171] width 205 height 10
type input "220"
click at [244, 183] on select "Please Choose One Plastic Laminate Solid Surface Stone Quartz Marble Tile Wood …" at bounding box center [325, 185] width 205 height 10
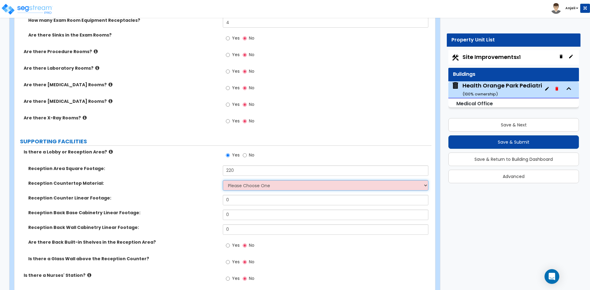
select select "1"
click at [223, 180] on select "Please Choose One Plastic Laminate Solid Surface Stone Quartz Marble Tile Wood …" at bounding box center [325, 185] width 205 height 10
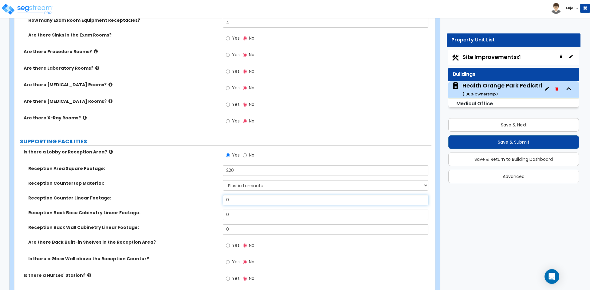
click at [241, 201] on input "0" at bounding box center [325, 200] width 205 height 10
type input "5"
type input "8"
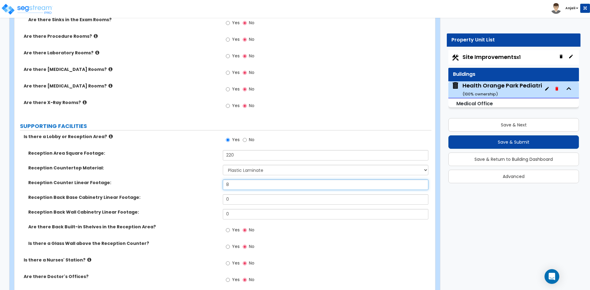
scroll to position [1290, 0]
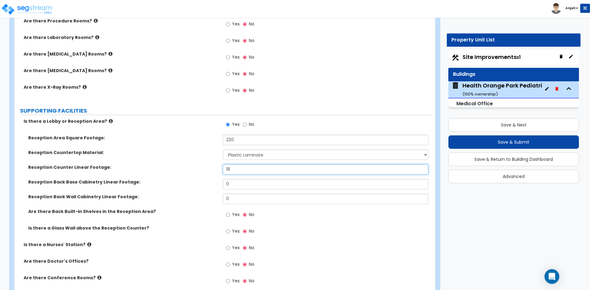
type input "18"
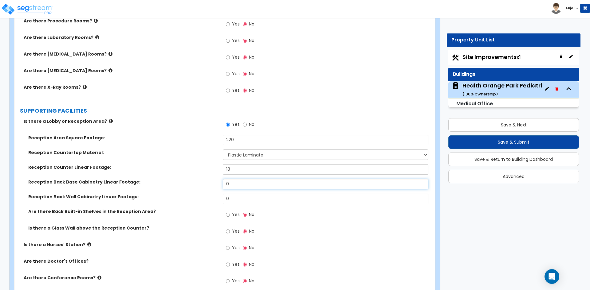
click at [243, 187] on input "0" at bounding box center [325, 184] width 205 height 10
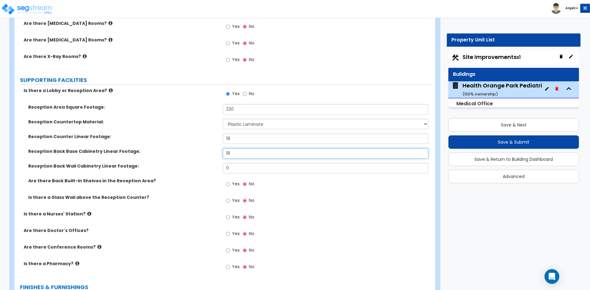
scroll to position [1351, 0]
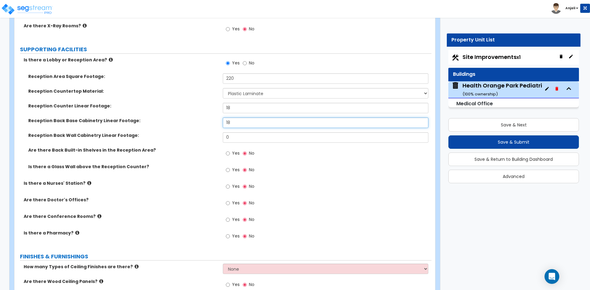
type input "18"
drag, startPoint x: 87, startPoint y: 167, endPoint x: 136, endPoint y: 170, distance: 49.8
click at [135, 170] on label "Is there a Glass Wall above the Reception Counter?" at bounding box center [123, 167] width 190 height 6
click at [148, 168] on label "Is there a Glass Wall above the Reception Counter?" at bounding box center [123, 167] width 190 height 6
click at [227, 170] on input "Yes" at bounding box center [228, 170] width 4 height 7
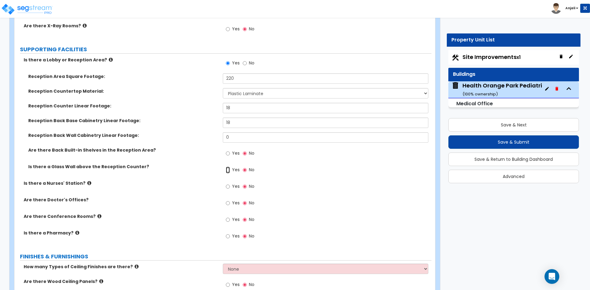
radio input "true"
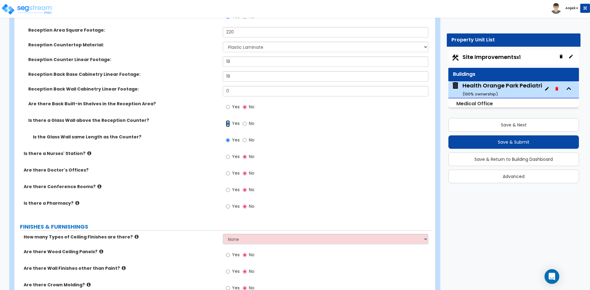
scroll to position [1413, 0]
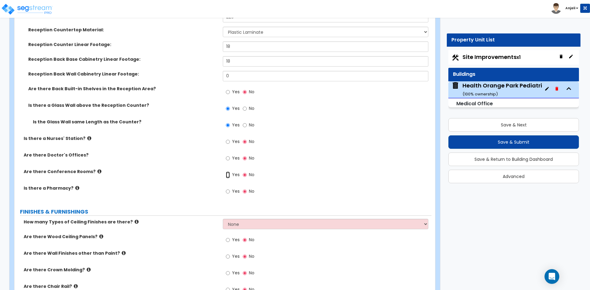
click at [227, 176] on input "Yes" at bounding box center [228, 175] width 4 height 7
radio input "true"
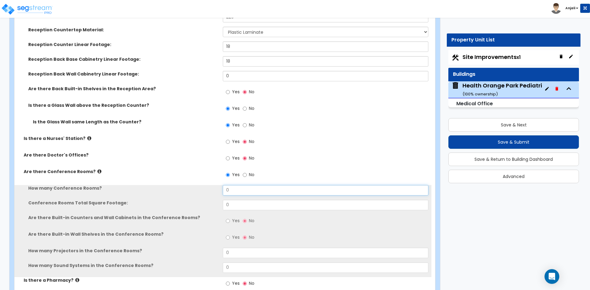
click at [237, 191] on input "0" at bounding box center [325, 190] width 205 height 10
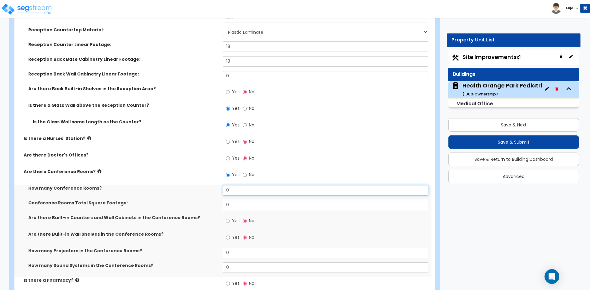
radio input "true"
type input "1"
radio input "true"
type input "1"
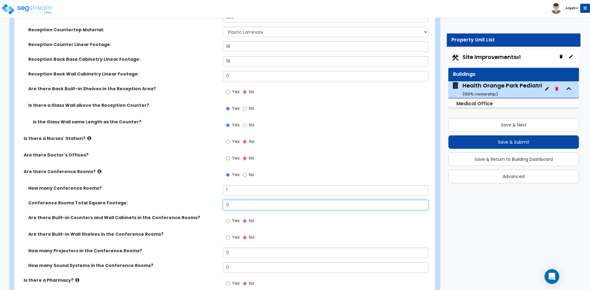
click at [233, 206] on input "0" at bounding box center [325, 205] width 205 height 10
radio input "true"
type input "1"
radio input "true"
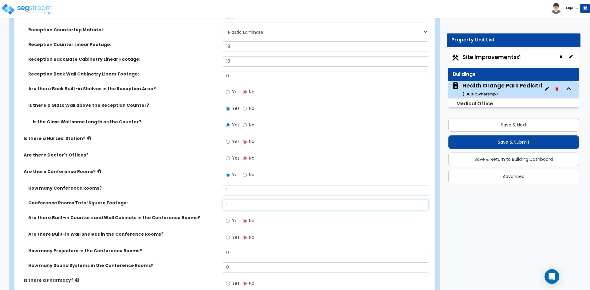
type input "15"
radio input "true"
type input "150"
radio input "true"
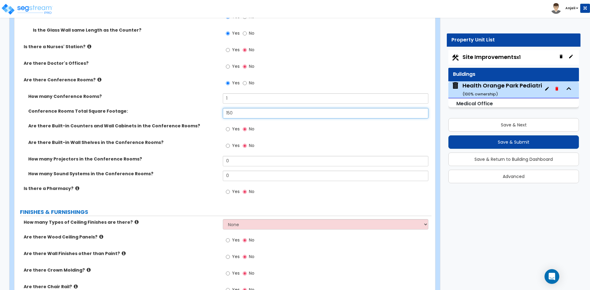
scroll to position [1505, 0]
type input "150"
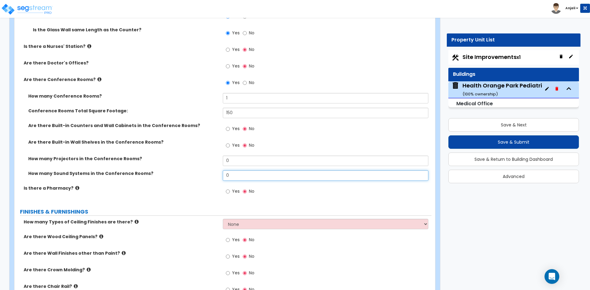
click at [236, 179] on input "0" at bounding box center [325, 175] width 205 height 10
radio input "true"
type input "5"
radio input "true"
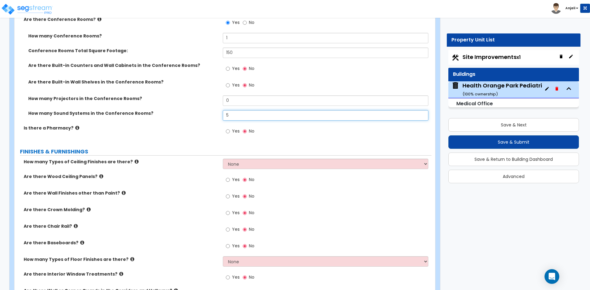
scroll to position [1566, 0]
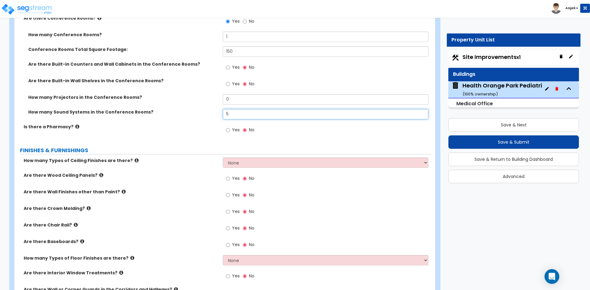
type input "5"
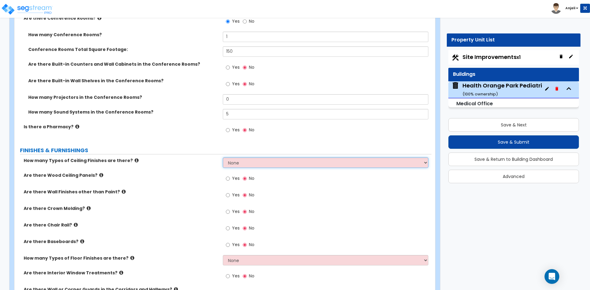
click at [251, 167] on select "None 1 2 3" at bounding box center [325, 163] width 205 height 10
select select "1"
click at [223, 158] on select "None 1 2 3" at bounding box center [325, 163] width 205 height 10
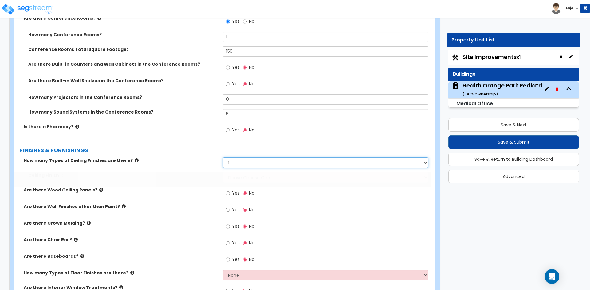
radio input "true"
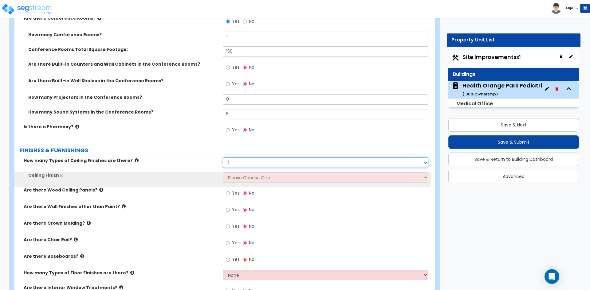
scroll to position [1597, 0]
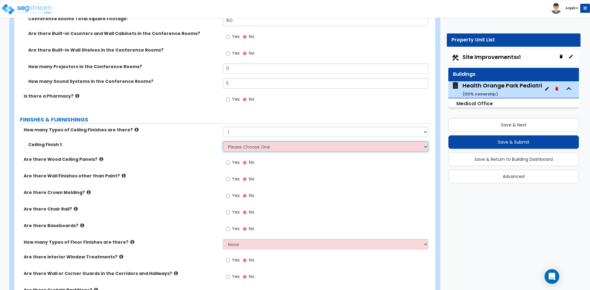
click at [257, 147] on select "Please Choose One Drop Ceiling Open Ceiling Drywall Ceiling" at bounding box center [325, 147] width 205 height 10
select select "3"
click at [223, 142] on select "Please Choose One Drop Ceiling Open Ceiling Drywall Ceiling" at bounding box center [325, 147] width 205 height 10
radio input "true"
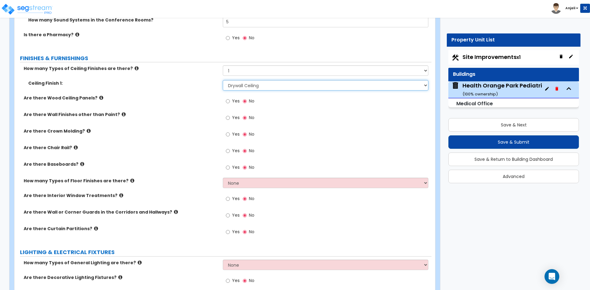
scroll to position [1689, 0]
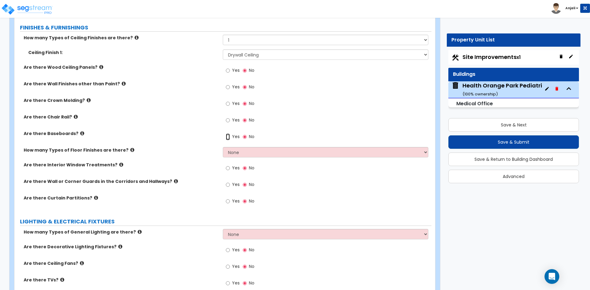
click at [229, 137] on input "Yes" at bounding box center [228, 137] width 4 height 7
radio input "true"
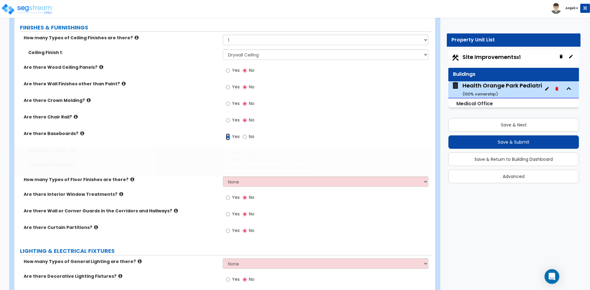
radio input "true"
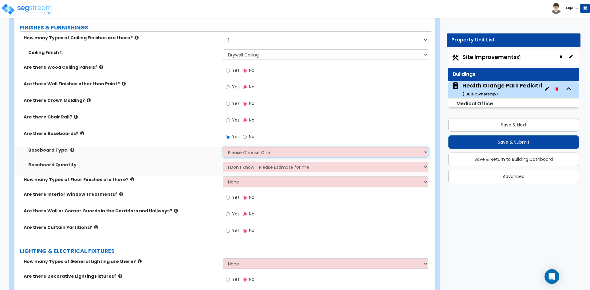
click at [251, 154] on select "Please Choose One Wood Vinyl Carpet Tile" at bounding box center [325, 152] width 205 height 10
select select "2"
click at [223, 147] on select "Please Choose One Wood Vinyl Carpet Tile" at bounding box center [325, 152] width 205 height 10
radio input "true"
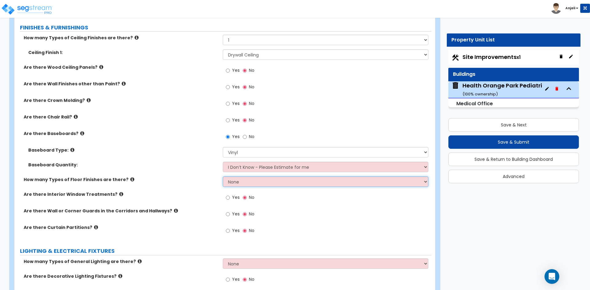
click at [257, 185] on select "None 1 2 3 4" at bounding box center [325, 182] width 205 height 10
select select "3"
click at [223, 177] on select "None 1 2 3 4" at bounding box center [325, 182] width 205 height 10
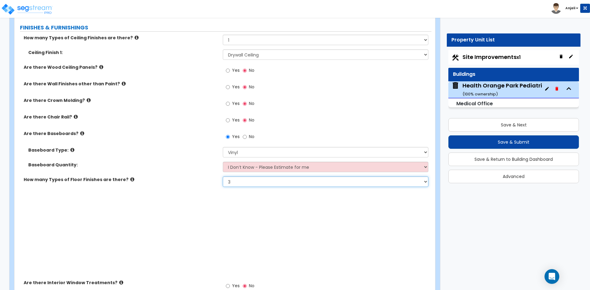
radio input "true"
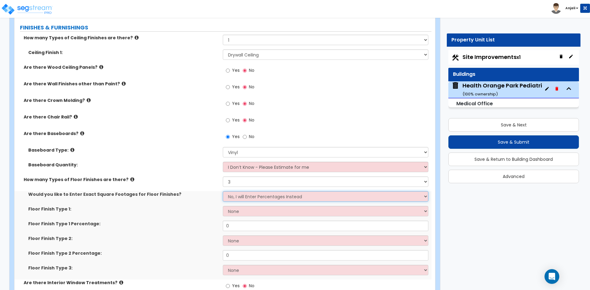
click at [248, 197] on select "No, I will Enter Percentages Instead Yes, I will Enter Exact Square Footages" at bounding box center [325, 196] width 205 height 10
click at [223, 191] on select "No, I will Enter Percentages Instead Yes, I will Enter Exact Square Footages" at bounding box center [325, 196] width 205 height 10
click at [244, 210] on select "None Tile Flooring Hardwood Flooring Resilient Laminate Flooring VCT Flooring S…" at bounding box center [325, 211] width 205 height 10
select select "1"
click at [223, 206] on select "None Tile Flooring Hardwood Flooring Resilient Laminate Flooring VCT Flooring S…" at bounding box center [325, 211] width 205 height 10
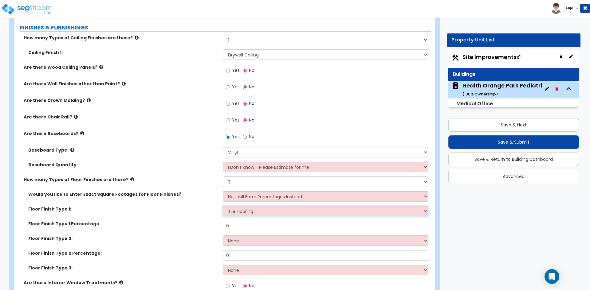
radio input "true"
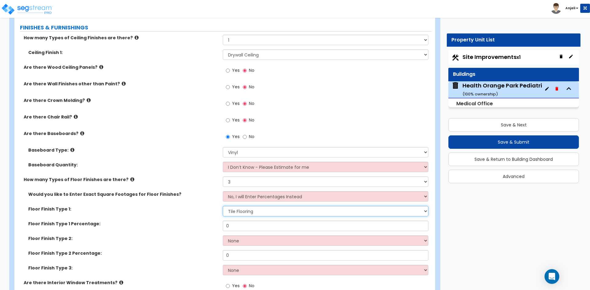
scroll to position [1720, 0]
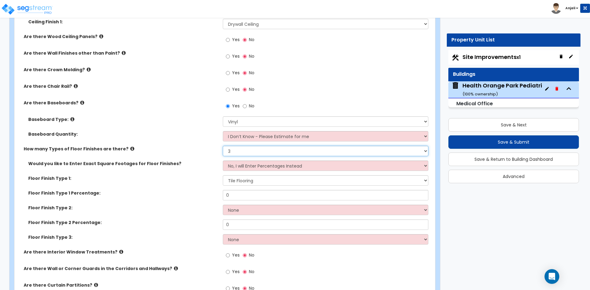
click at [247, 149] on select "None 1 2 3 4" at bounding box center [325, 151] width 205 height 10
select select "2"
click at [223, 146] on select "None 1 2 3 4" at bounding box center [325, 151] width 205 height 10
radio input "true"
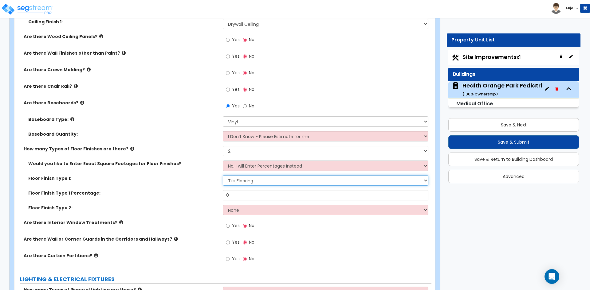
click at [247, 180] on select "None Tile Flooring Hardwood Flooring Resilient Laminate Flooring VCT Flooring S…" at bounding box center [325, 180] width 205 height 10
select select "4"
click at [223, 175] on select "None Tile Flooring Hardwood Flooring Resilient Laminate Flooring VCT Flooring S…" at bounding box center [325, 180] width 205 height 10
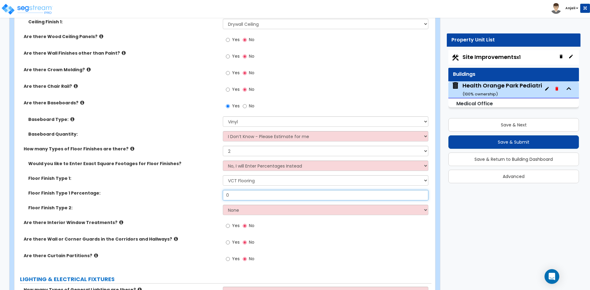
click at [246, 193] on input "0" at bounding box center [325, 195] width 205 height 10
radio input "true"
type input "0"
radio input "true"
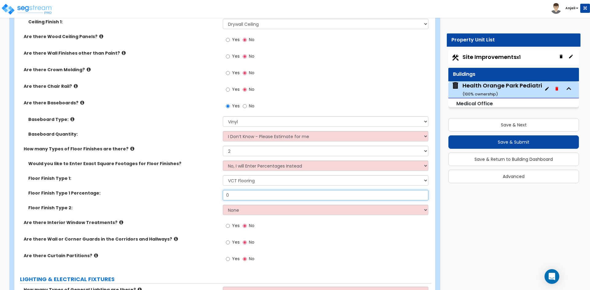
type input "0."
radio input "true"
type input "0.5"
radio input "true"
type input "0.56"
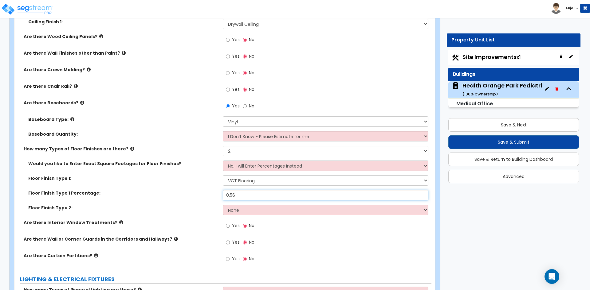
radio input "true"
type input "0.56"
click at [248, 207] on select "None Tile Flooring Hardwood Flooring Resilient Laminate Flooring VCT Flooring S…" at bounding box center [325, 210] width 205 height 10
select select "2"
click at [223, 205] on select "None Tile Flooring Hardwood Flooring Resilient Laminate Flooring VCT Flooring S…" at bounding box center [325, 210] width 205 height 10
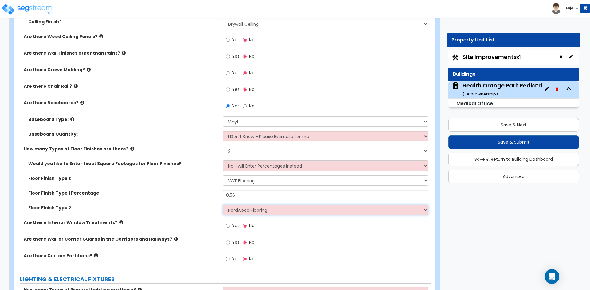
radio input "true"
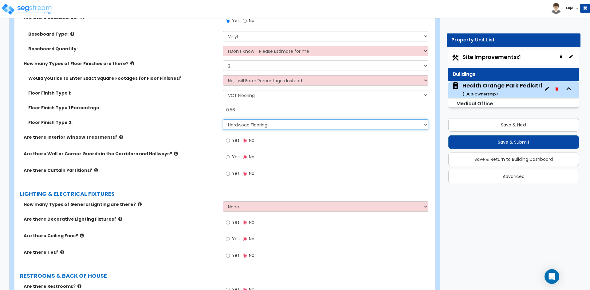
scroll to position [1812, 0]
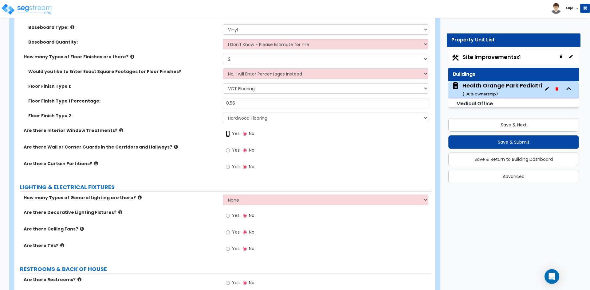
drag, startPoint x: 228, startPoint y: 133, endPoint x: 236, endPoint y: 141, distance: 11.1
click at [229, 133] on input "Yes" at bounding box center [228, 134] width 4 height 7
radio input "true"
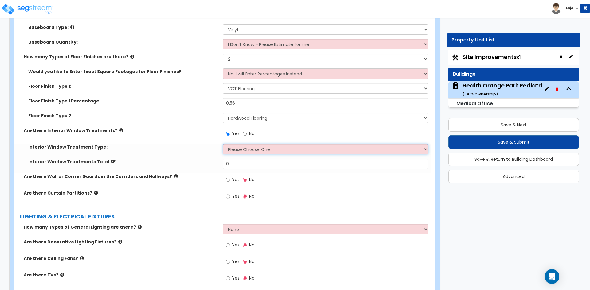
click at [254, 149] on select "Please Choose One Vertical Blinds Window Shades Venetian Blinds Wood Shutters" at bounding box center [325, 149] width 205 height 10
select select "1"
click at [223, 144] on select "Please Choose One Vertical Blinds Window Shades Venetian Blinds Wood Shutters" at bounding box center [325, 149] width 205 height 10
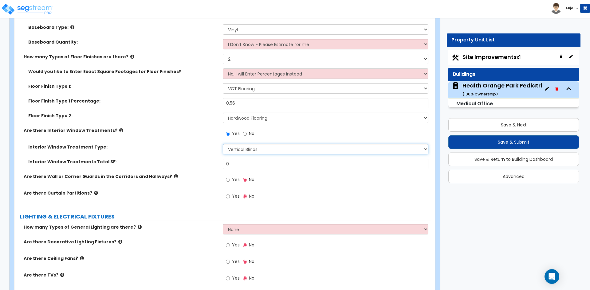
radio input "true"
click at [250, 149] on select "Please Choose One Vertical Blinds Window Shades Venetian Blinds Wood Shutters" at bounding box center [325, 149] width 205 height 10
click at [223, 144] on select "Please Choose One Vertical Blinds Window Shades Venetian Blinds Wood Shutters" at bounding box center [325, 149] width 205 height 10
click at [259, 154] on select "Please Choose One Vertical Blinds Window Shades Venetian Blinds Wood Shutters" at bounding box center [325, 149] width 205 height 10
select select "3"
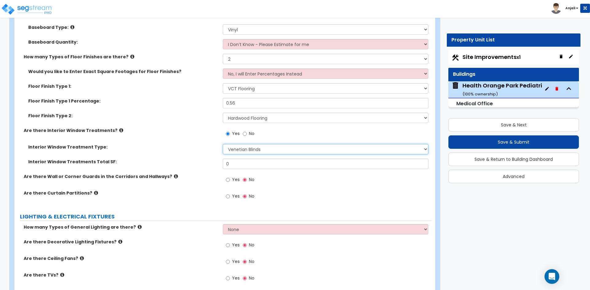
click at [223, 144] on select "Please Choose One Vertical Blinds Window Shades Venetian Blinds Wood Shutters" at bounding box center [325, 149] width 205 height 10
click at [239, 163] on input "0" at bounding box center [325, 164] width 205 height 10
radio input "true"
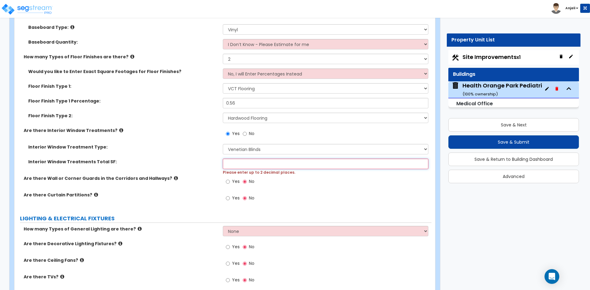
radio input "true"
type input "3"
radio input "true"
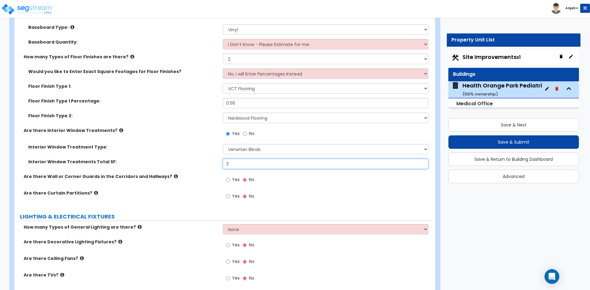
type input "32"
radio input "true"
type input "320"
radio input "true"
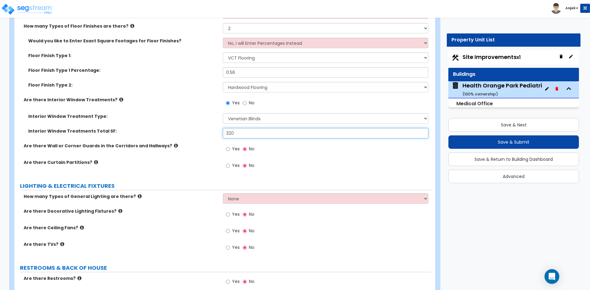
scroll to position [1873, 0]
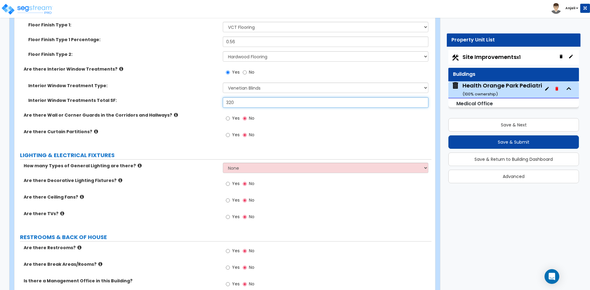
type input "320"
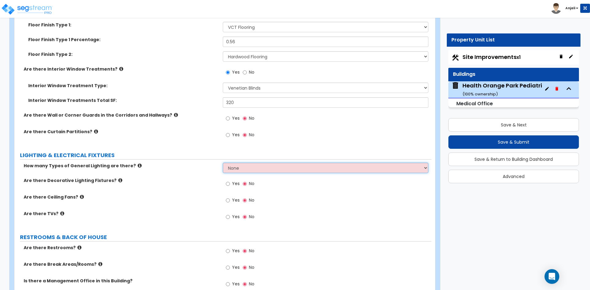
click at [244, 168] on select "None 1 2 3" at bounding box center [325, 168] width 205 height 10
select select "2"
click at [223, 163] on select "None 1 2 3" at bounding box center [325, 168] width 205 height 10
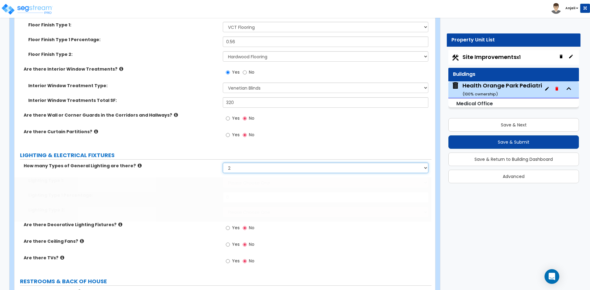
radio input "true"
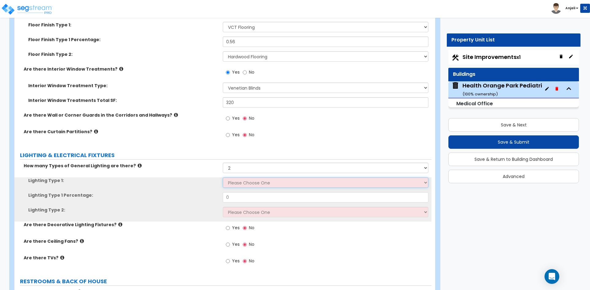
click at [244, 185] on select "Please Choose One LED Surface-Mounted LED Recessed Fluorescent Surface-Mounted …" at bounding box center [325, 182] width 205 height 10
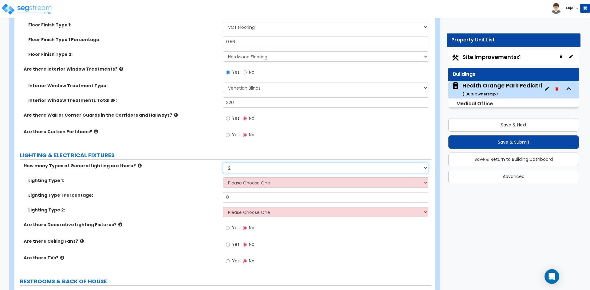
click at [246, 167] on select "None 1 2 3" at bounding box center [325, 168] width 205 height 10
select select "3"
click at [223, 163] on select "None 1 2 3" at bounding box center [325, 168] width 205 height 10
radio input "true"
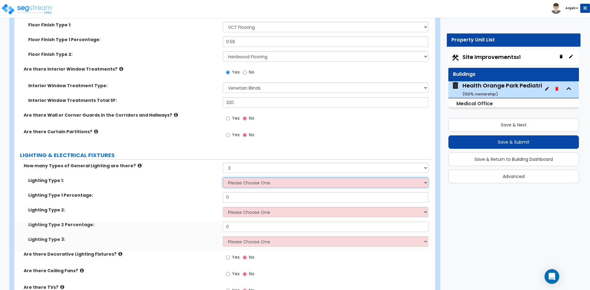
click at [245, 181] on select "Please Choose One LED Surface-Mounted LED Recessed Fluorescent Surface-Mounted …" at bounding box center [325, 182] width 205 height 10
select select "1"
click at [223, 177] on select "Please Choose One LED Surface-Mounted LED Recessed Fluorescent Surface-Mounted …" at bounding box center [325, 182] width 205 height 10
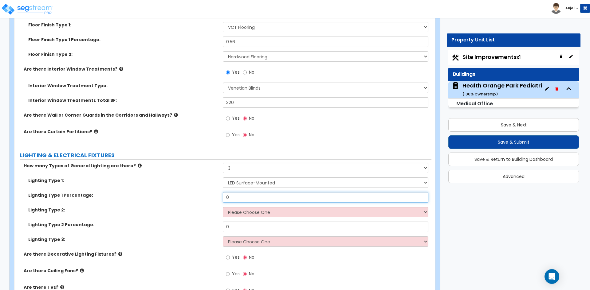
click at [249, 199] on input "0" at bounding box center [325, 197] width 205 height 10
radio input "true"
type input "0"
radio input "true"
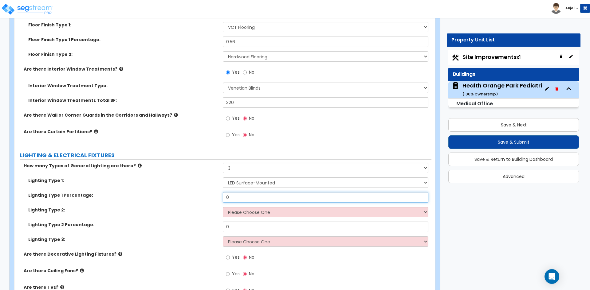
type input "0."
radio input "true"
type input "0.1"
radio input "true"
type input "0.12"
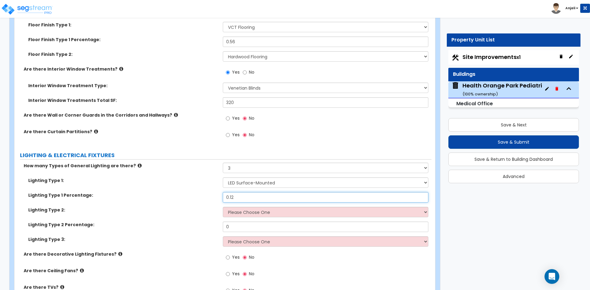
radio input "true"
type input "0.12"
click at [250, 209] on select "Please Choose One LED Surface-Mounted LED Recessed Fluorescent Surface-Mounted …" at bounding box center [325, 212] width 205 height 10
select select "2"
click at [223, 207] on select "Please Choose One LED Surface-Mounted LED Recessed Fluorescent Surface-Mounted …" at bounding box center [325, 212] width 205 height 10
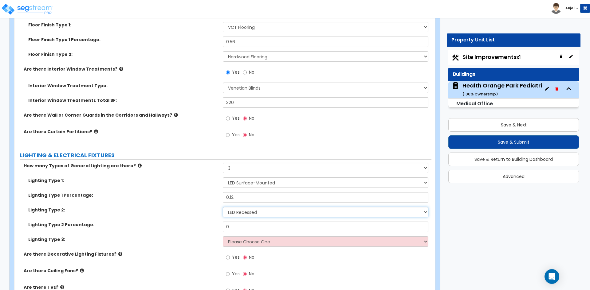
radio input "true"
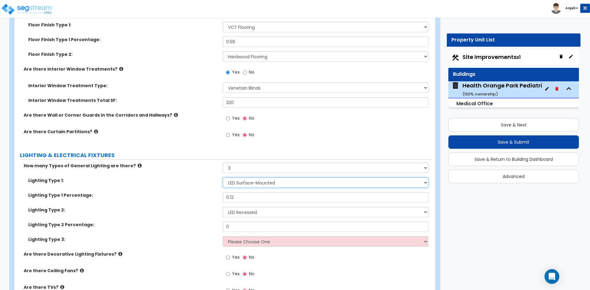
click at [260, 178] on select "Please Choose One LED Surface-Mounted LED Recessed Fluorescent Surface-Mounted …" at bounding box center [325, 182] width 205 height 10
select select "4"
click at [223, 177] on select "Please Choose One LED Surface-Mounted LED Recessed Fluorescent Surface-Mounted …" at bounding box center [325, 182] width 205 height 10
radio input "true"
click at [264, 187] on select "Please Choose One LED Surface-Mounted LED Recessed Fluorescent Surface-Mounted …" at bounding box center [325, 182] width 205 height 10
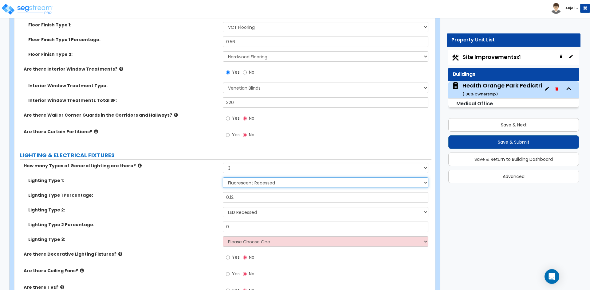
select select "3"
click at [223, 177] on select "Please Choose One LED Surface-Mounted LED Recessed Fluorescent Surface-Mounted …" at bounding box center [325, 182] width 205 height 10
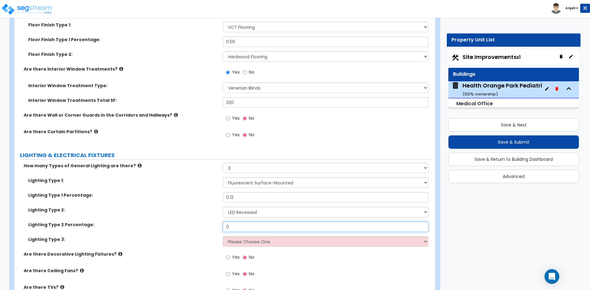
click at [261, 229] on input "0" at bounding box center [325, 227] width 205 height 10
radio input "true"
type input "0"
radio input "true"
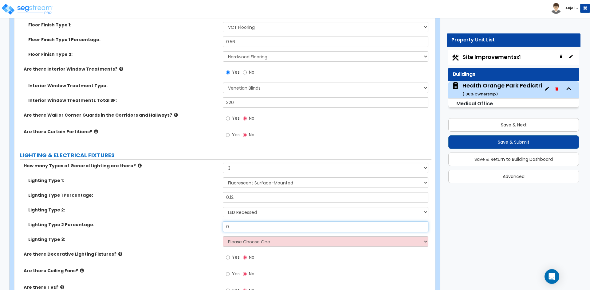
type input "0."
radio input "true"
type input "0.3"
radio input "true"
type input "0.35"
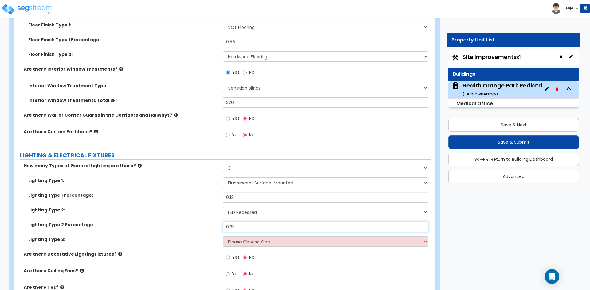
radio input "true"
type input "0.3"
radio input "true"
type input "0."
radio input "true"
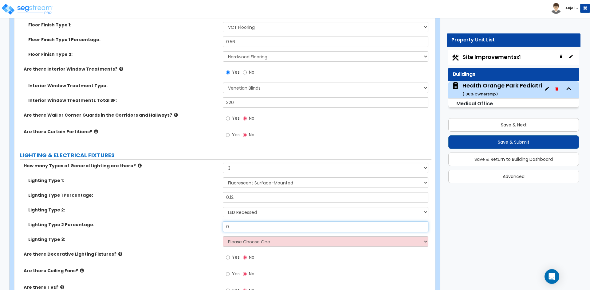
type input "0.6"
radio input "true"
type input "0.65"
radio input "true"
type input "0.65"
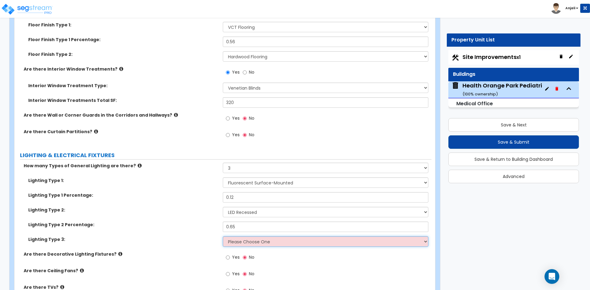
click at [263, 240] on select "Please Choose One LED Surface-Mounted LED Recessed Fluorescent Surface-Mounted …" at bounding box center [325, 241] width 205 height 10
select select "6"
click at [223, 236] on select "Please Choose One LED Surface-Mounted LED Recessed Fluorescent Surface-Mounted …" at bounding box center [325, 241] width 205 height 10
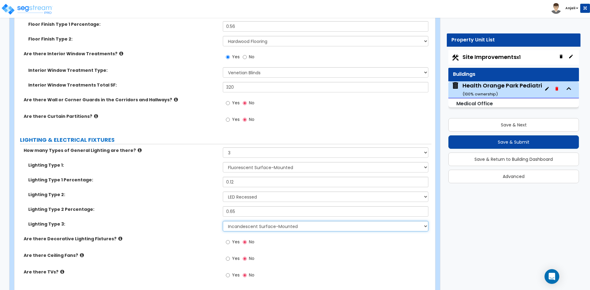
scroll to position [1904, 0]
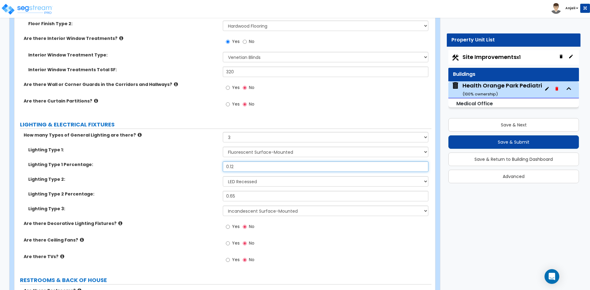
click at [232, 167] on input "0.12" at bounding box center [325, 167] width 205 height 10
radio input "true"
type input "0.2"
radio input "true"
type input "0.22"
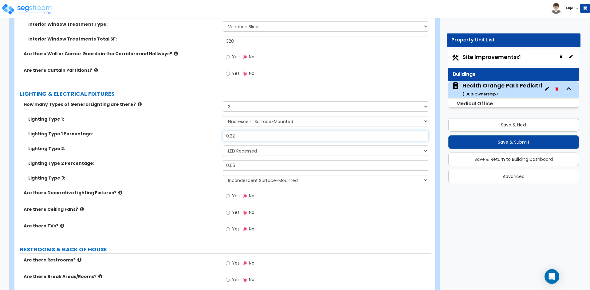
scroll to position [1965, 0]
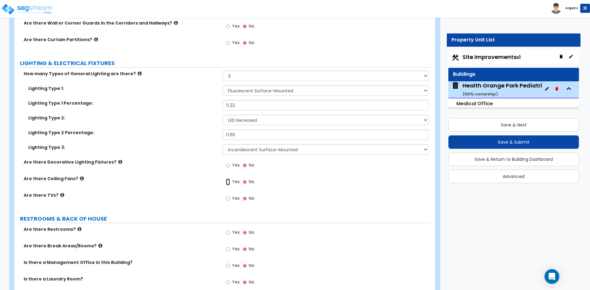
click at [229, 183] on input "Yes" at bounding box center [228, 182] width 4 height 7
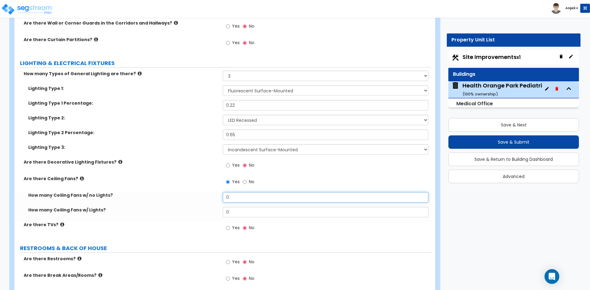
click at [242, 197] on input "0" at bounding box center [325, 197] width 205 height 10
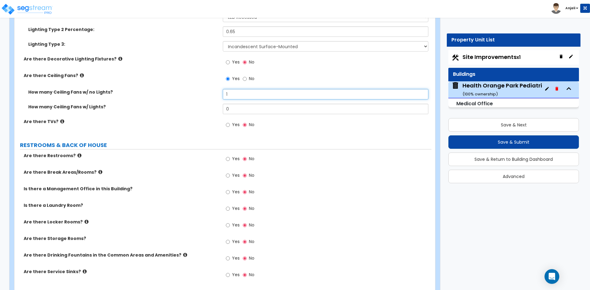
scroll to position [2088, 0]
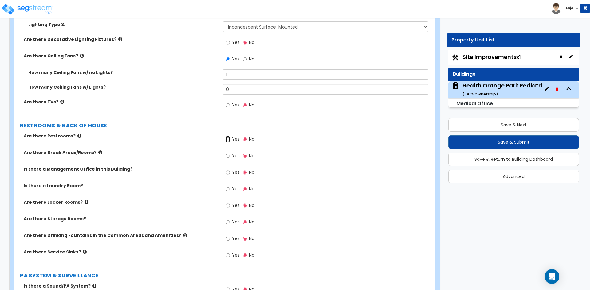
click at [228, 139] on input "Yes" at bounding box center [228, 139] width 4 height 7
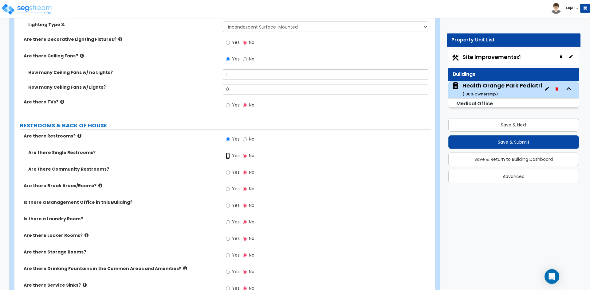
click at [229, 156] on input "Yes" at bounding box center [228, 156] width 4 height 7
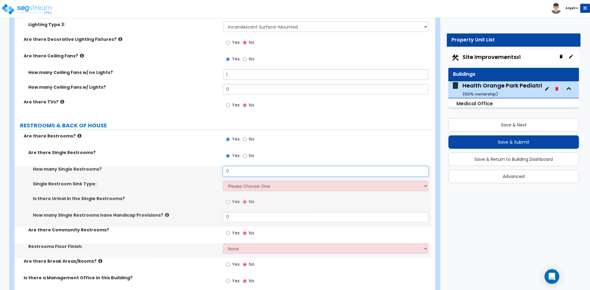
click at [239, 174] on input "0" at bounding box center [325, 171] width 205 height 10
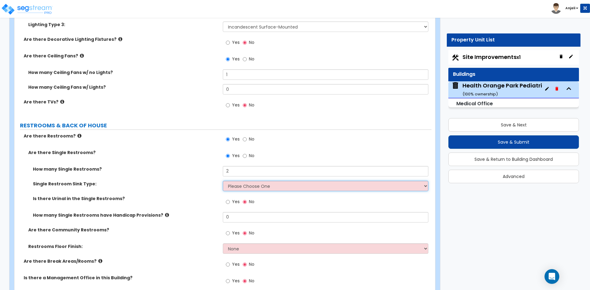
click at [242, 184] on select "Please Choose One Wall-mounted Vanity-mounted" at bounding box center [325, 186] width 205 height 10
click at [223, 181] on select "Please Choose One Wall-mounted Vanity-mounted" at bounding box center [325, 186] width 205 height 10
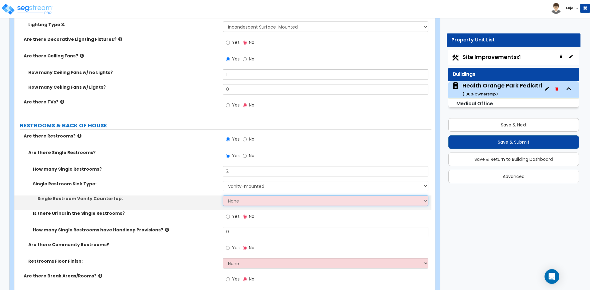
drag, startPoint x: 239, startPoint y: 201, endPoint x: 240, endPoint y: 205, distance: 3.6
click at [239, 201] on select "None Plastic Laminate Solid Surface Stone Quartz Marble Tile Wood Stainless Ste…" at bounding box center [325, 201] width 205 height 10
click at [223, 196] on select "None Plastic Laminate Solid Surface Stone Quartz Marble Tile Wood Stainless Ste…" at bounding box center [325, 201] width 205 height 10
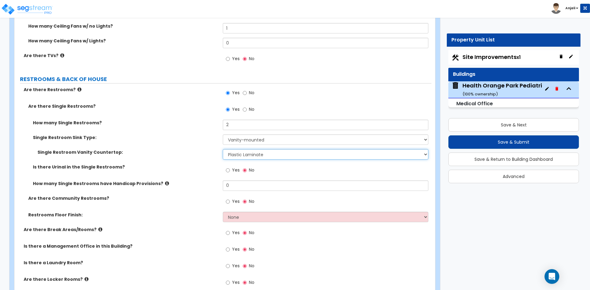
scroll to position [2150, 0]
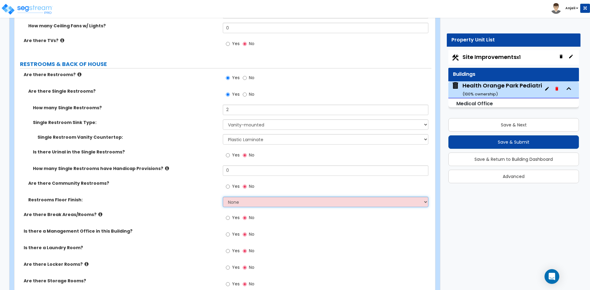
click at [248, 200] on select "None Tile Flooring Resilient Laminate Flooring VCT Flooring Sheet Vinyl Flooring" at bounding box center [325, 202] width 205 height 10
click at [223, 197] on select "None Tile Flooring Resilient Laminate Flooring VCT Flooring Sheet Vinyl Flooring" at bounding box center [325, 202] width 205 height 10
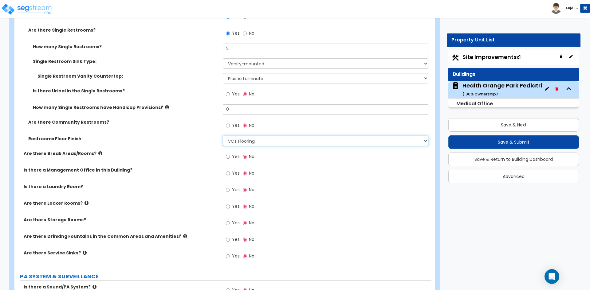
scroll to position [2211, 0]
click at [230, 157] on input "Yes" at bounding box center [228, 156] width 4 height 7
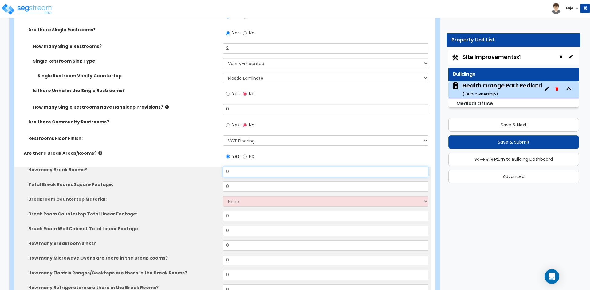
click at [248, 174] on input "0" at bounding box center [325, 172] width 205 height 10
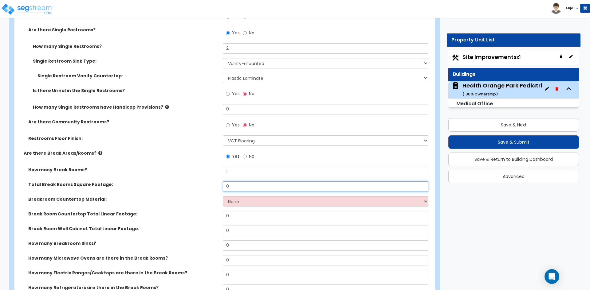
click at [246, 187] on input "0" at bounding box center [325, 186] width 205 height 10
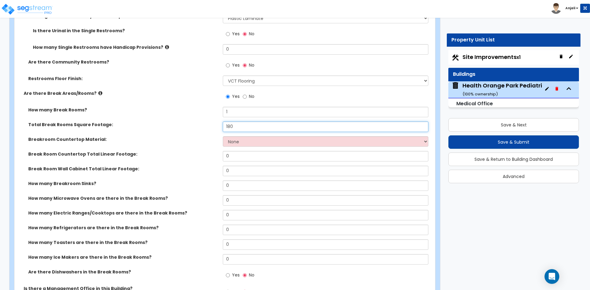
scroll to position [2272, 0]
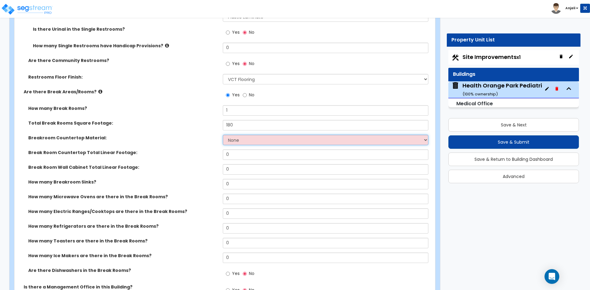
click at [245, 141] on select "None Plastic Laminate Solid Surface Stone Quartz Marble Tile Wood Stainless Ste…" at bounding box center [325, 140] width 205 height 10
click at [223, 135] on select "None Plastic Laminate Solid Surface Stone Quartz Marble Tile Wood Stainless Ste…" at bounding box center [325, 140] width 205 height 10
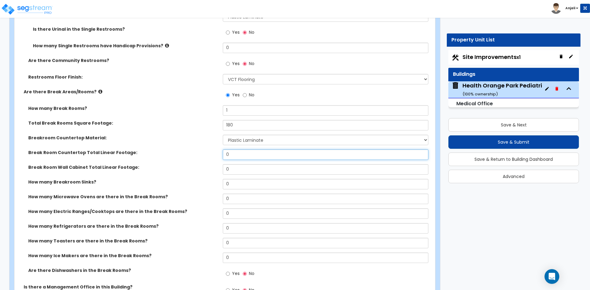
click at [234, 156] on input "0" at bounding box center [325, 155] width 205 height 10
click at [237, 168] on input "0" at bounding box center [325, 169] width 205 height 10
click at [240, 183] on input "0" at bounding box center [325, 184] width 205 height 10
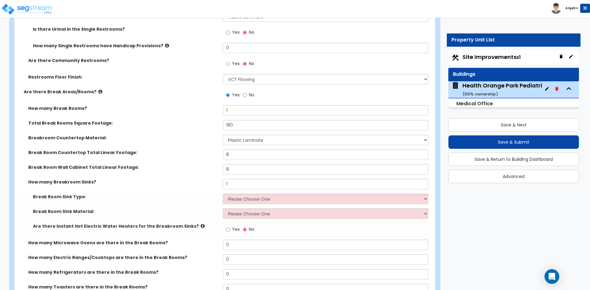
click at [240, 192] on div "How many Breakroom Sinks? 1" at bounding box center [222, 186] width 417 height 15
click at [245, 200] on select "Please Choose One Single Sink Double Sink" at bounding box center [325, 199] width 205 height 10
click at [223, 194] on select "Please Choose One Single Sink Double Sink" at bounding box center [325, 199] width 205 height 10
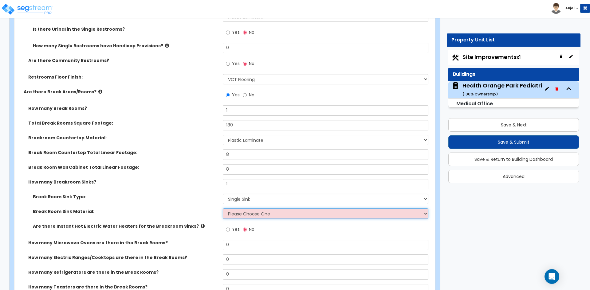
click at [242, 213] on select "Please Choose One Stainless Steel Porcelain Enamel Cast Iron" at bounding box center [325, 214] width 205 height 10
click at [223, 209] on select "Please Choose One Stainless Steel Porcelain Enamel Cast Iron" at bounding box center [325, 214] width 205 height 10
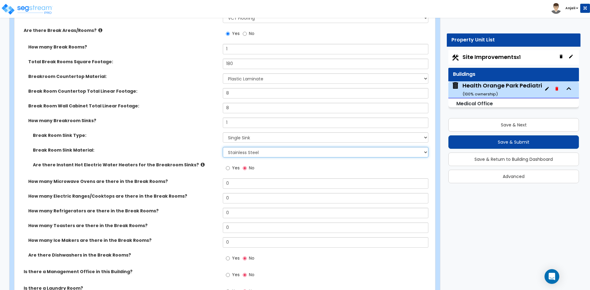
scroll to position [2365, 0]
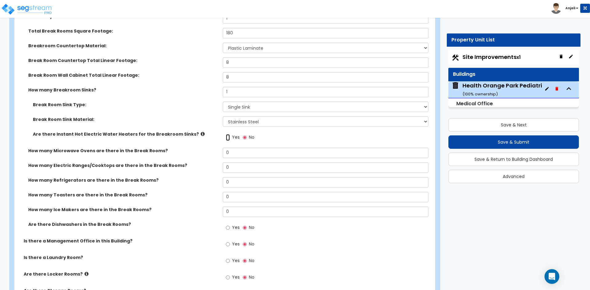
click at [229, 137] on input "Yes" at bounding box center [228, 137] width 4 height 7
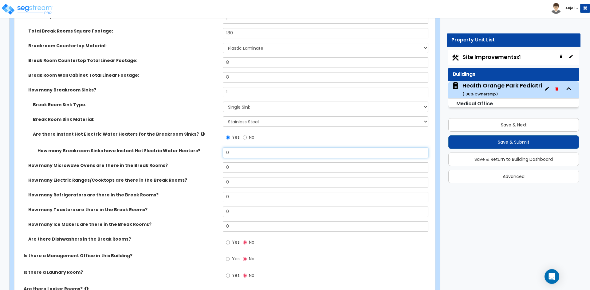
click at [245, 151] on input "0" at bounding box center [325, 153] width 205 height 10
click at [255, 168] on input "0" at bounding box center [325, 167] width 205 height 10
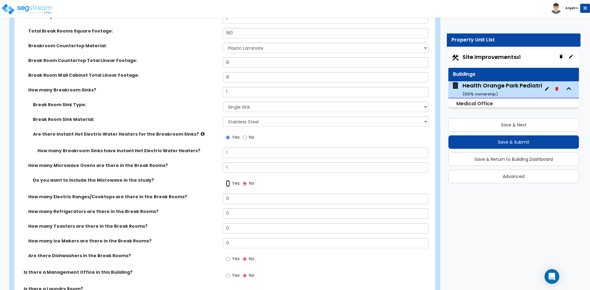
click at [228, 182] on input "Yes" at bounding box center [228, 183] width 4 height 7
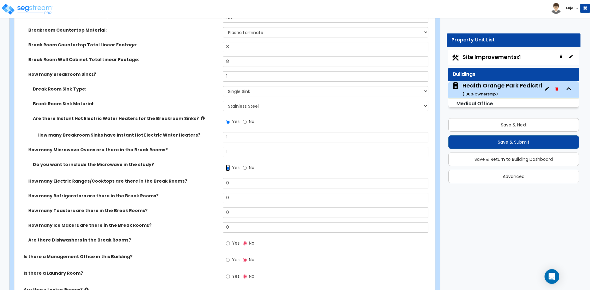
scroll to position [2395, 0]
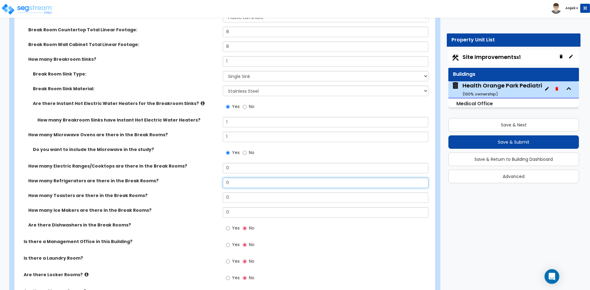
click at [244, 181] on input "0" at bounding box center [325, 183] width 205 height 10
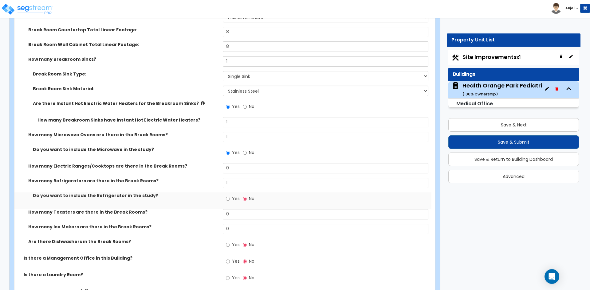
drag, startPoint x: 230, startPoint y: 199, endPoint x: 233, endPoint y: 201, distance: 3.3
click at [230, 199] on label "Yes" at bounding box center [233, 199] width 14 height 10
click at [230, 199] on input "Yes" at bounding box center [228, 199] width 4 height 7
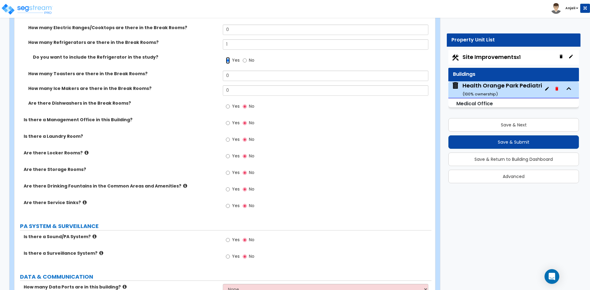
scroll to position [2549, 0]
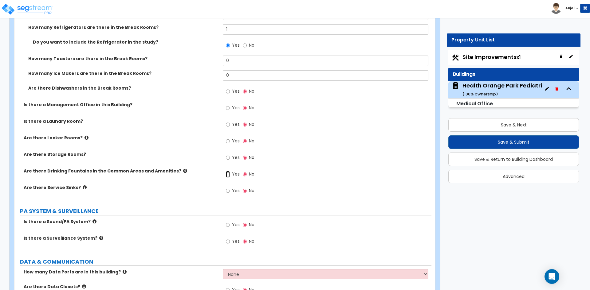
click at [228, 173] on input "Yes" at bounding box center [228, 174] width 4 height 7
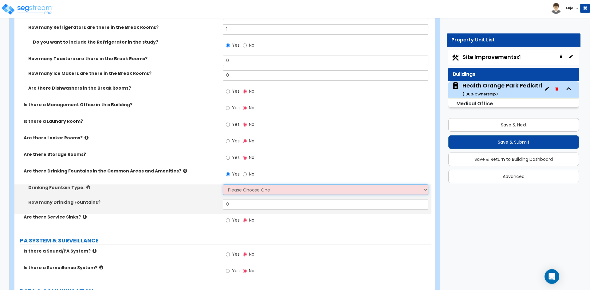
click at [243, 185] on select "Please Choose One Wall-mounted Floor-mounted" at bounding box center [325, 190] width 205 height 10
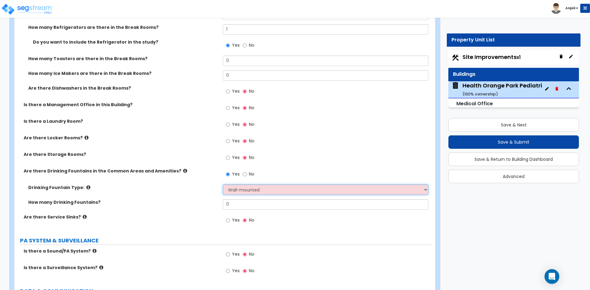
click at [223, 185] on select "Please Choose One Wall-mounted Floor-mounted" at bounding box center [325, 190] width 205 height 10
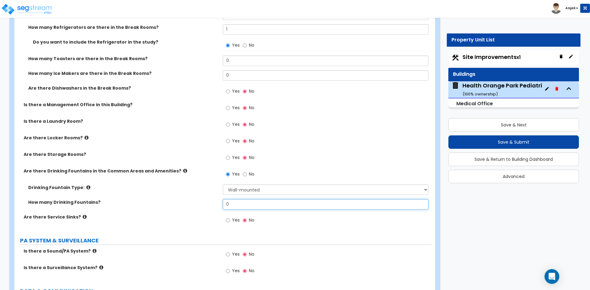
click at [232, 204] on input "0" at bounding box center [325, 204] width 205 height 10
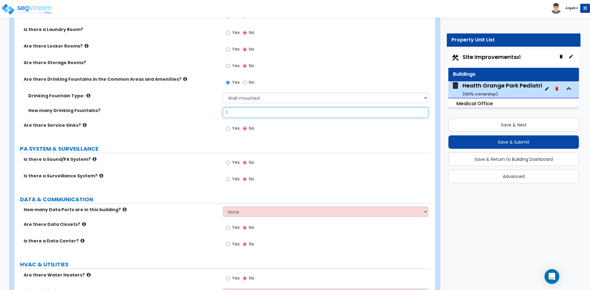
scroll to position [2641, 0]
click at [229, 163] on input "Yes" at bounding box center [228, 162] width 4 height 7
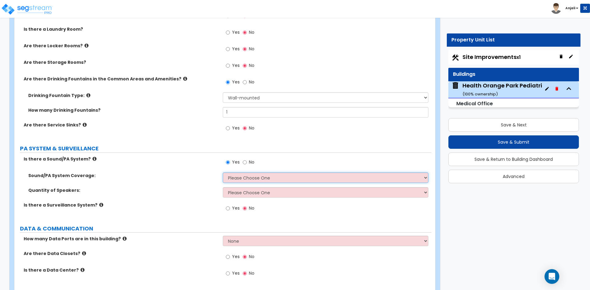
click at [242, 178] on select "Please Choose One All Areas Enter Percent Coverage" at bounding box center [325, 178] width 205 height 10
click at [223, 173] on select "Please Choose One All Areas Enter Percent Coverage" at bounding box center [325, 178] width 205 height 10
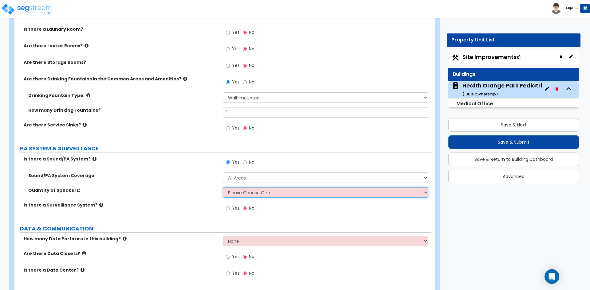
click at [234, 192] on select "Please Choose One Enter Number of Speakers Please Estimate for me" at bounding box center [325, 192] width 205 height 10
click at [223, 187] on select "Please Choose One Enter Number of Speakers Please Estimate for me" at bounding box center [325, 192] width 205 height 10
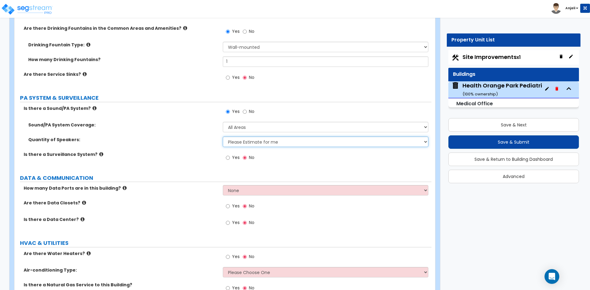
scroll to position [2702, 0]
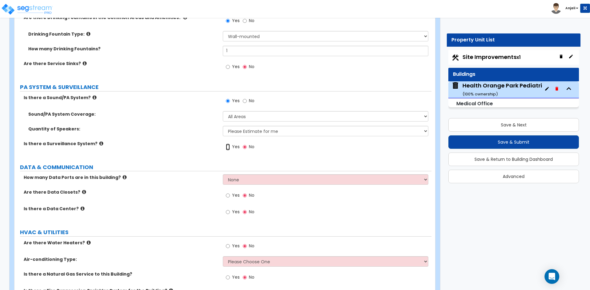
click at [226, 147] on input "Yes" at bounding box center [228, 147] width 4 height 7
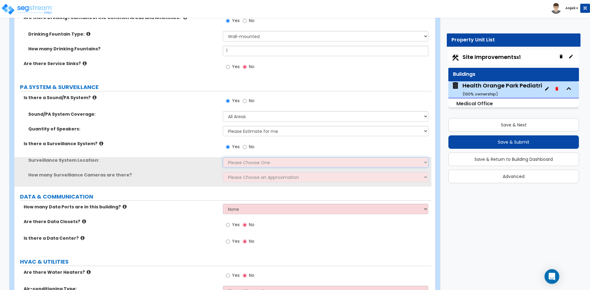
click at [248, 166] on select "Please Choose One Inside the Building Outside the Building Both Inside & Outside" at bounding box center [325, 162] width 205 height 10
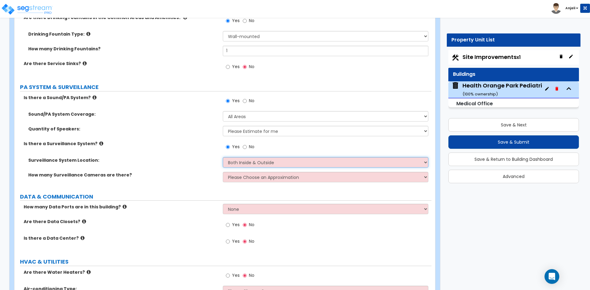
click at [223, 157] on select "Please Choose One Inside the Building Outside the Building Both Inside & Outside" at bounding box center [325, 162] width 205 height 10
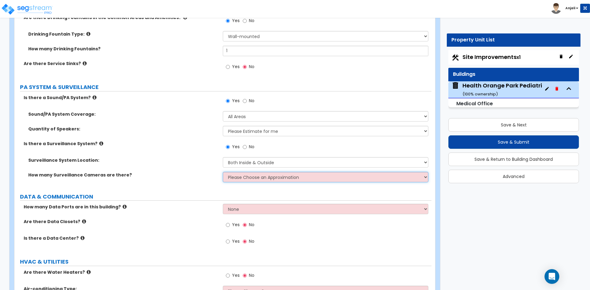
drag, startPoint x: 240, startPoint y: 176, endPoint x: 243, endPoint y: 178, distance: 3.3
click at [240, 176] on select "Please Choose an Approximation Barely Noticed Any Noticed a Couple Frequently S…" at bounding box center [325, 177] width 205 height 10
click at [223, 172] on select "Please Choose an Approximation Barely Noticed Any Noticed a Couple Frequently S…" at bounding box center [325, 177] width 205 height 10
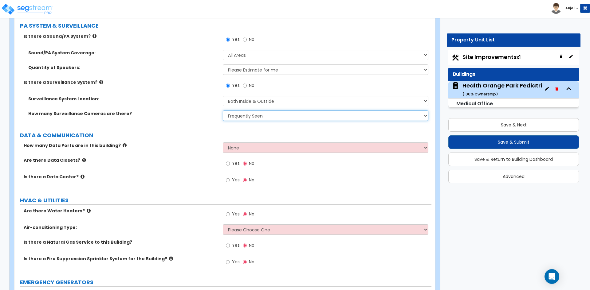
scroll to position [2794, 0]
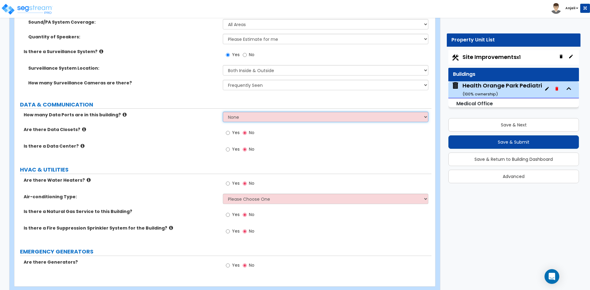
click at [261, 115] on select "None Please Estimate for Me Enter the Number of Data Ports" at bounding box center [325, 117] width 205 height 10
click at [223, 112] on select "None Please Estimate for Me Enter the Number of Data Ports" at bounding box center [325, 117] width 205 height 10
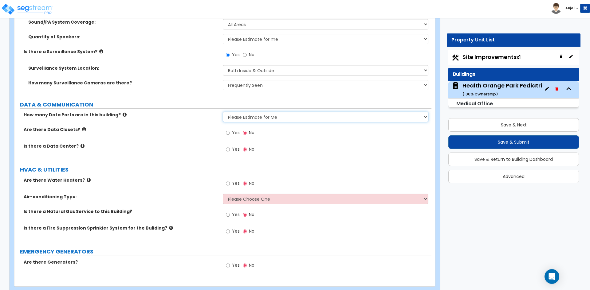
scroll to position [2808, 0]
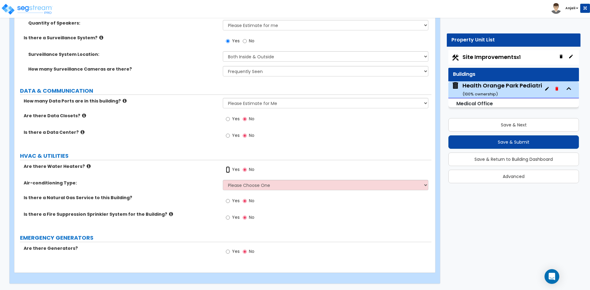
click at [228, 169] on input "Yes" at bounding box center [228, 169] width 4 height 7
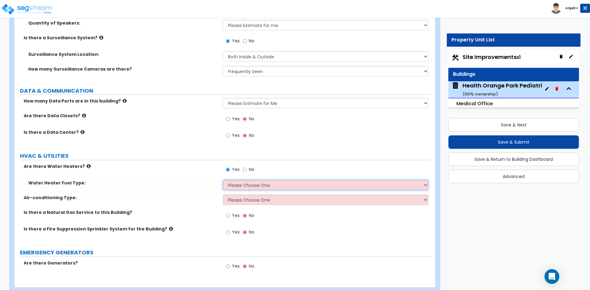
click at [253, 185] on select "Please Choose One Gas Electric" at bounding box center [325, 185] width 205 height 10
click at [223, 180] on select "Please Choose One Gas Electric" at bounding box center [325, 185] width 205 height 10
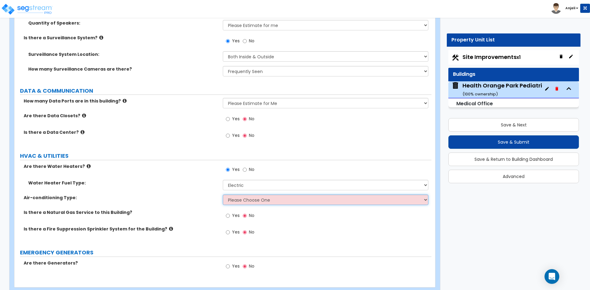
click at [247, 199] on select "Please Choose One Rooftop Unit Furnace-Condenser Forced Air Split Heating/Cooli…" at bounding box center [325, 200] width 205 height 10
click at [223, 195] on select "Please Choose One Rooftop Unit Furnace-Condenser Forced Air Split Heating/Cooli…" at bounding box center [325, 200] width 205 height 10
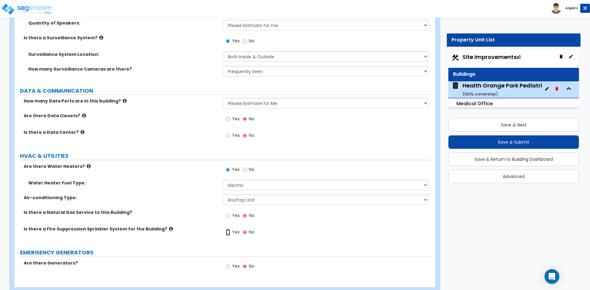
click at [229, 233] on input "Yes" at bounding box center [228, 232] width 4 height 7
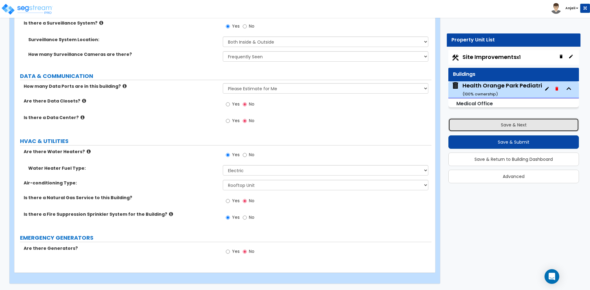
click at [468, 128] on button "Save & Next" at bounding box center [513, 125] width 131 height 14
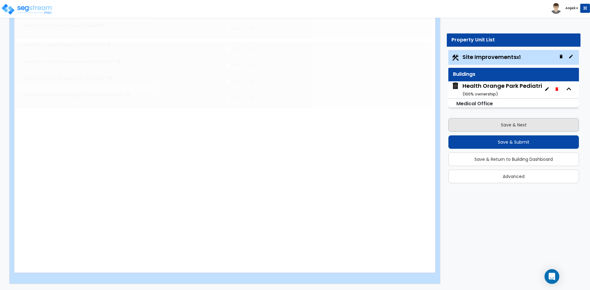
scroll to position [0, 0]
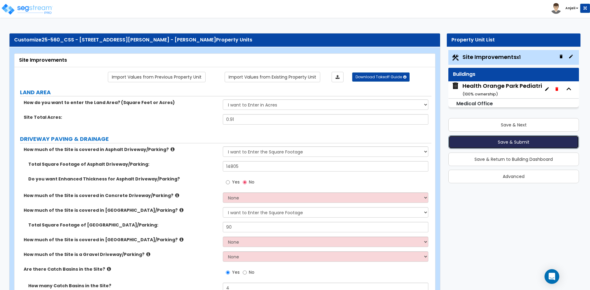
click at [467, 144] on button "Save & Submit" at bounding box center [513, 142] width 131 height 14
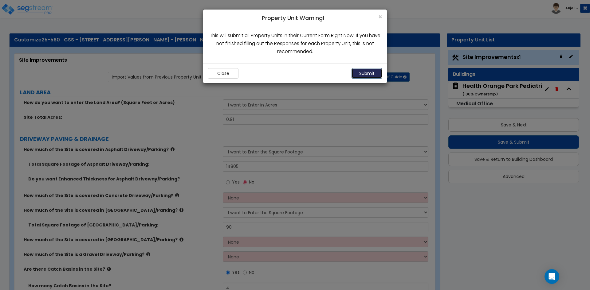
click at [366, 72] on button "Submit" at bounding box center [366, 73] width 31 height 10
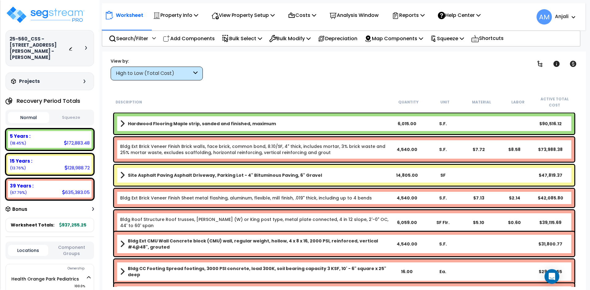
click at [252, 125] on b "Hardwood Flooring Maple strip, sanded and finished, maximum" at bounding box center [202, 124] width 148 height 6
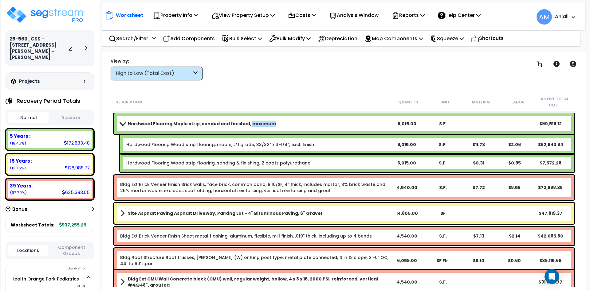
click at [252, 125] on b "Hardwood Flooring Maple strip, sanded and finished, maximum" at bounding box center [202, 124] width 148 height 6
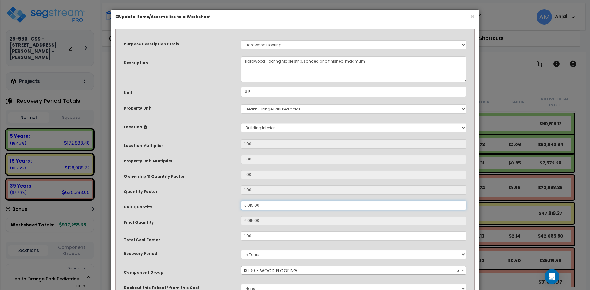
drag, startPoint x: 253, startPoint y: 205, endPoint x: 241, endPoint y: 205, distance: 12.0
click at [241, 205] on input "6,015.00" at bounding box center [353, 205] width 225 height 9
type input ".00"
type input "0"
type input "1.00"
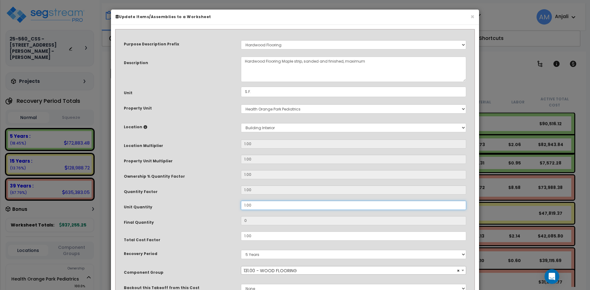
type input "1"
type input "10.00"
type input "10"
type input "100.00"
type input "100"
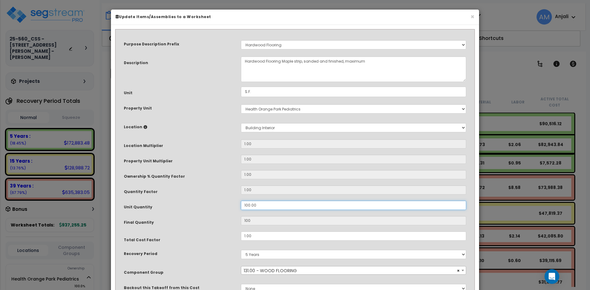
type input "1,000.00"
type input "1,000"
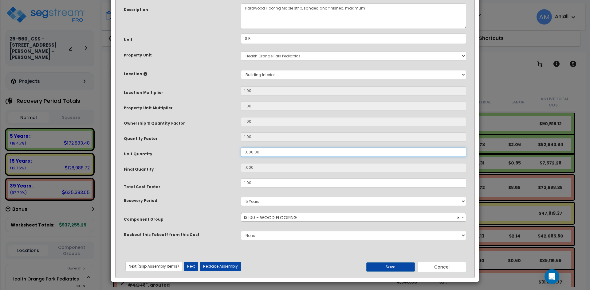
scroll to position [54, 0]
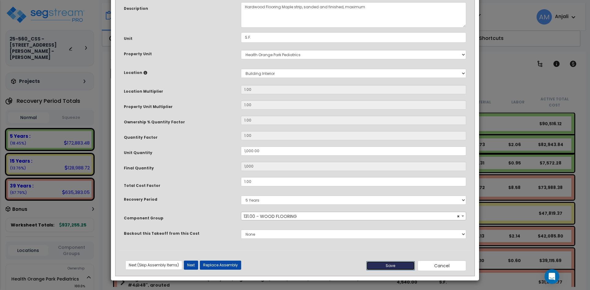
click at [396, 264] on button "Save" at bounding box center [390, 265] width 49 height 9
type input "1000.00"
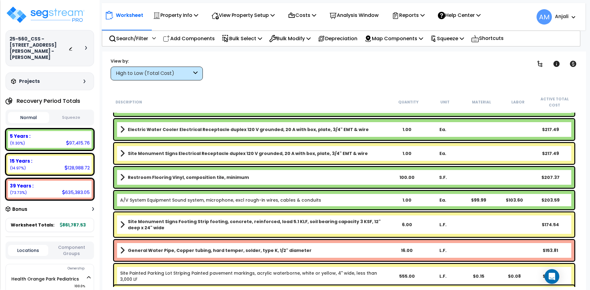
scroll to position [3378, 0]
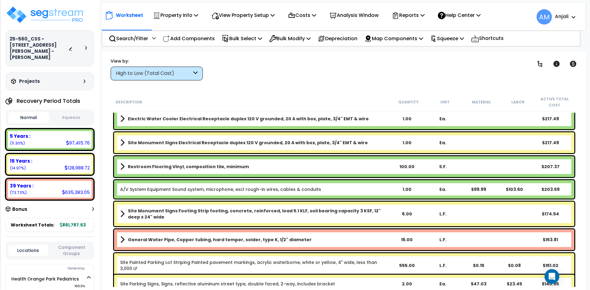
click at [408, 169] on div "100.00" at bounding box center [407, 167] width 36 height 6
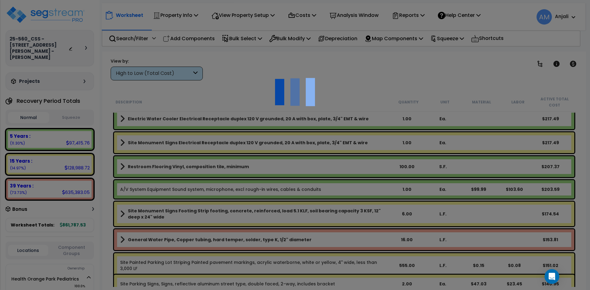
scroll to position [0, 0]
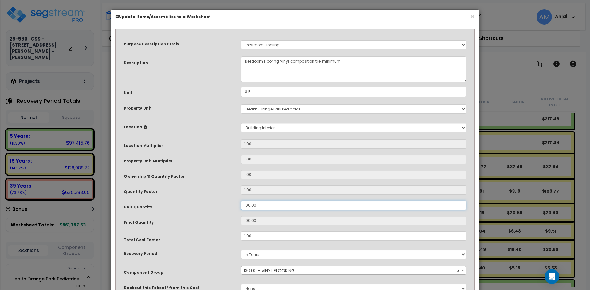
click at [246, 205] on input "100.00" at bounding box center [353, 205] width 225 height 9
type input "00.00"
type input "0"
type input "300.00"
type input "300"
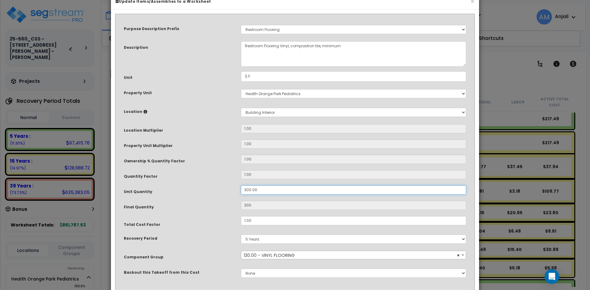
scroll to position [31, 0]
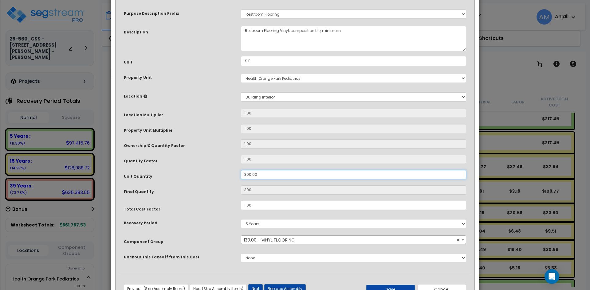
type input "3,000.00"
type input "3,000"
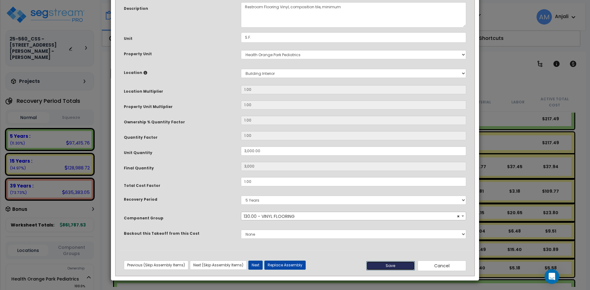
click at [394, 266] on button "Save" at bounding box center [390, 265] width 49 height 9
type input "3000.00"
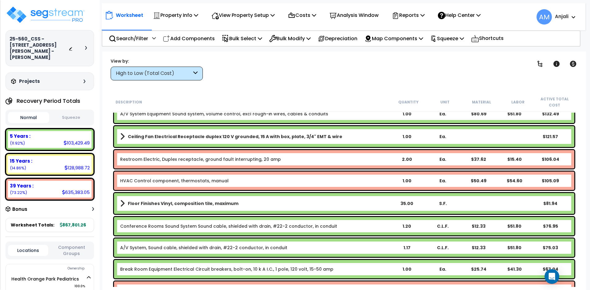
scroll to position [3706, 0]
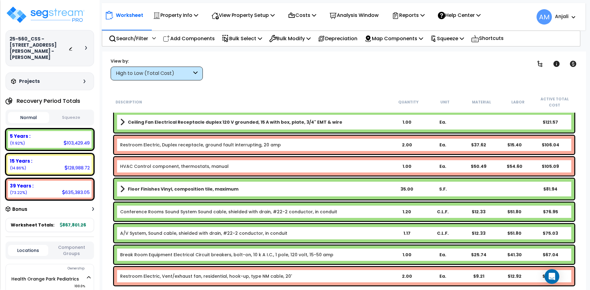
click at [410, 189] on div "35.00" at bounding box center [407, 189] width 36 height 6
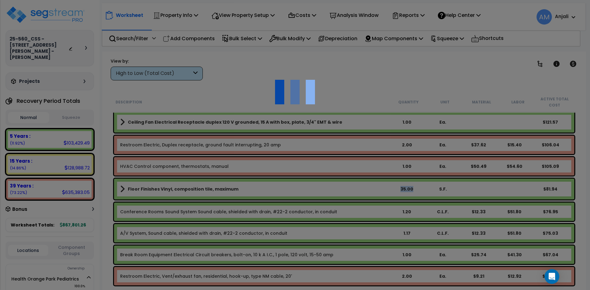
scroll to position [0, 0]
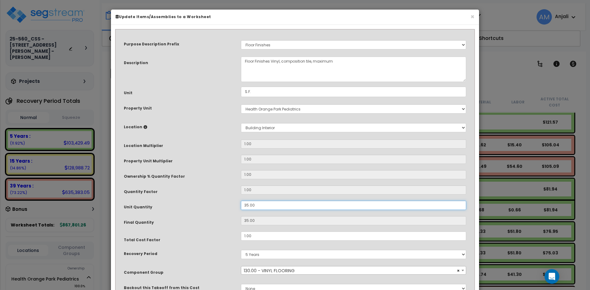
click at [244, 205] on input "35.00" at bounding box center [353, 205] width 225 height 9
type input "135.00"
type input "135"
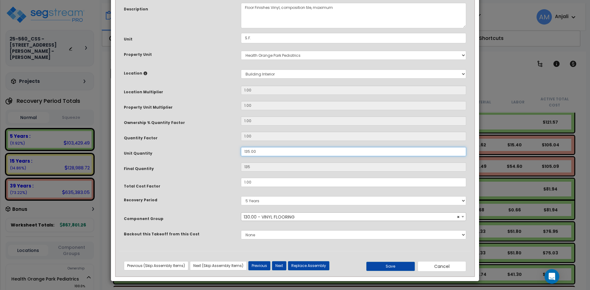
scroll to position [54, 0]
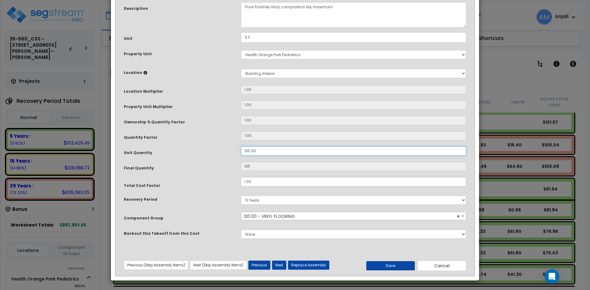
type input "135.00"
click at [398, 265] on button "Save" at bounding box center [390, 265] width 49 height 9
type input "135.00"
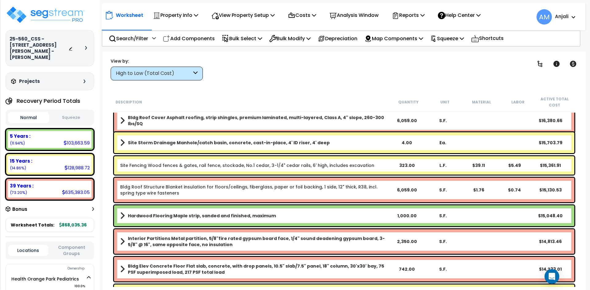
scroll to position [307, 0]
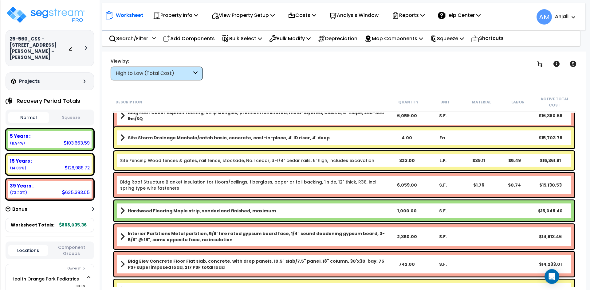
click at [408, 212] on div "1,000.00" at bounding box center [407, 211] width 36 height 6
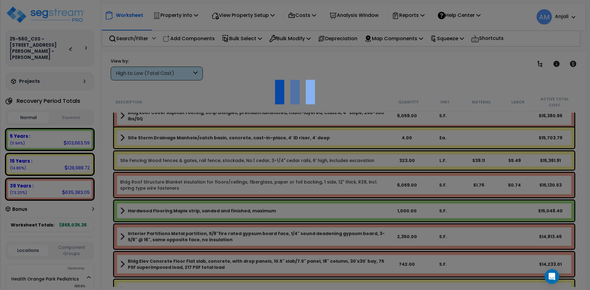
scroll to position [0, 0]
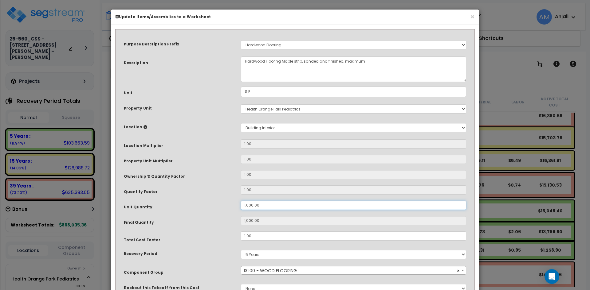
drag, startPoint x: 248, startPoint y: 205, endPoint x: 242, endPoint y: 205, distance: 5.8
click at [242, 205] on input "1,000.00" at bounding box center [353, 205] width 225 height 9
type input "00.00"
type input "0"
type input "500.00"
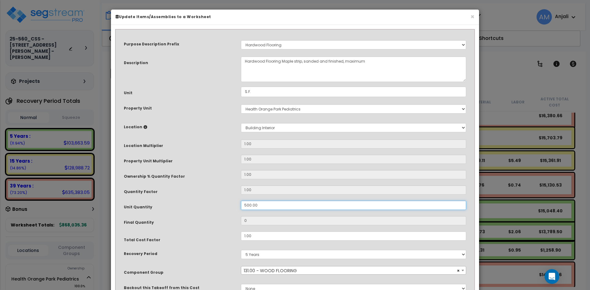
type input "500"
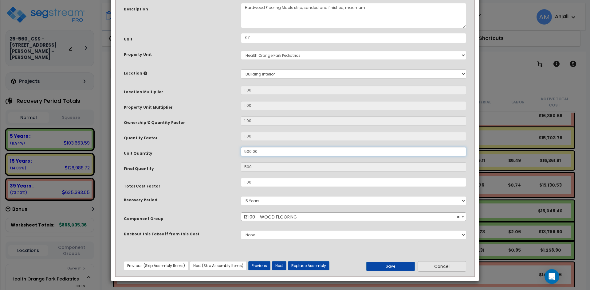
scroll to position [54, 0]
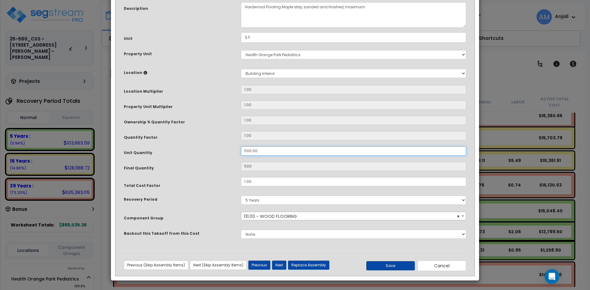
type input "500.00"
click at [402, 267] on button "Save" at bounding box center [390, 265] width 49 height 9
type input "500.00"
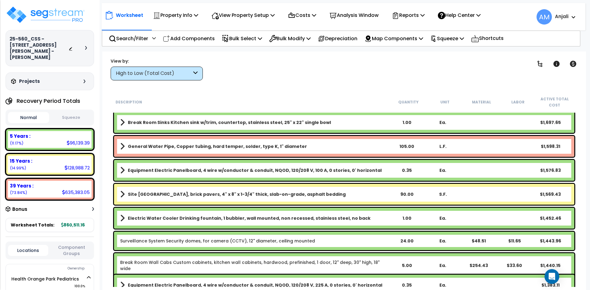
scroll to position [1904, 0]
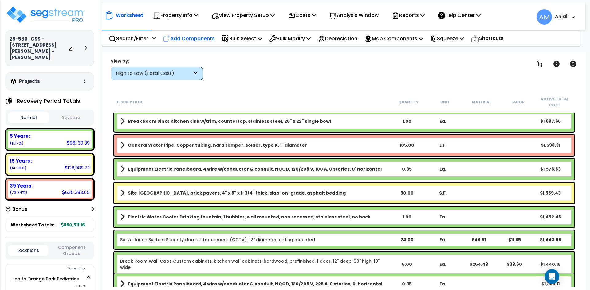
click at [193, 39] on p "Add Components" at bounding box center [189, 38] width 52 height 8
select select
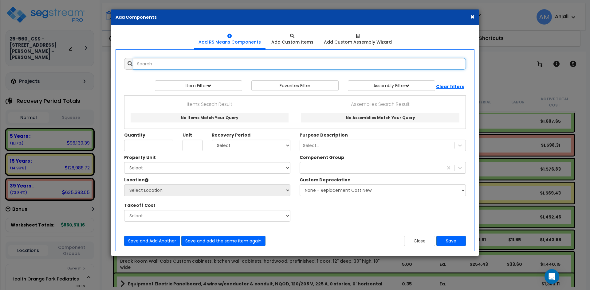
click at [164, 63] on input "text" at bounding box center [299, 64] width 332 height 12
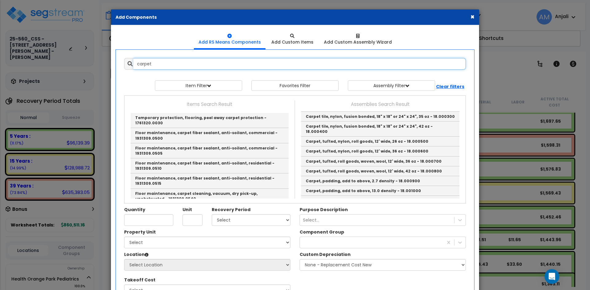
scroll to position [123, 0]
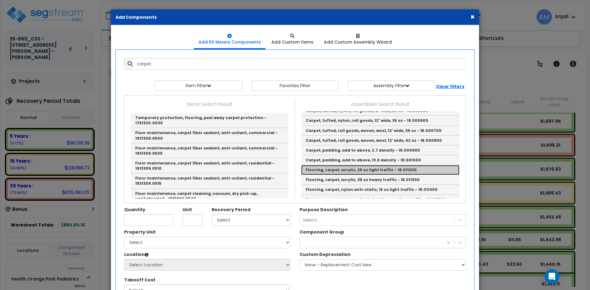
click at [353, 165] on link "Flooring, carpet, acrylic, 26 oz light traffic - 18.011200" at bounding box center [380, 170] width 158 height 10
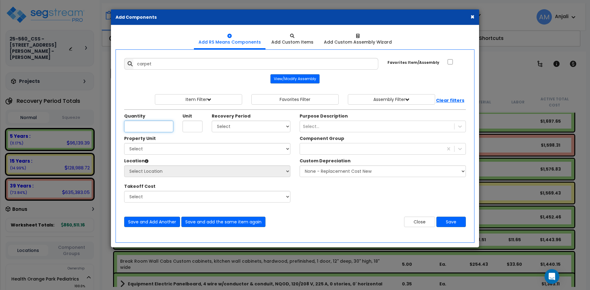
type input "Flooring, carpet, acrylic, 26 oz light traffic - 18.011200"
type input "S.F."
type input "856"
click at [222, 127] on select "Select 5 Years 7 Years 15 Years 39 Years 27.5 Year" at bounding box center [251, 127] width 79 height 12
select select "5Y"
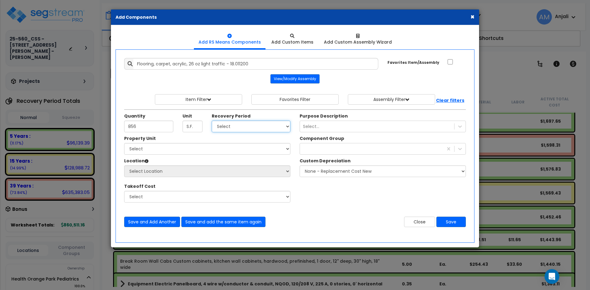
click at [212, 121] on select "Select 5 Years 7 Years 15 Years 39 Years 27.5 Year" at bounding box center [251, 127] width 79 height 12
click at [199, 148] on select "Select Health Orange Park Pediatrics Site Improvements" at bounding box center [207, 149] width 166 height 12
select select "163315"
click at [124, 143] on select "Select Health Orange Park Pediatrics Site Improvements" at bounding box center [207, 149] width 166 height 12
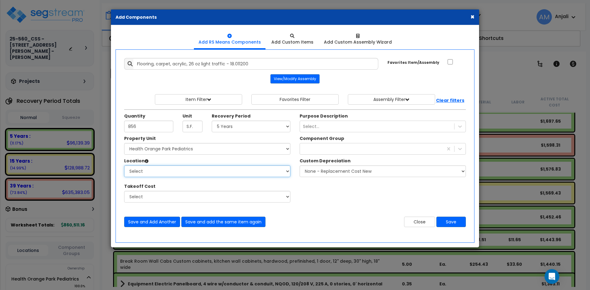
click at [173, 172] on select "Select Building Building Interior Add Additional Location" at bounding box center [207, 172] width 166 height 12
select select "461"
click at [124, 166] on select "Select Building Building Interior Add Additional Location" at bounding box center [207, 172] width 166 height 12
click at [324, 152] on div at bounding box center [371, 149] width 143 height 10
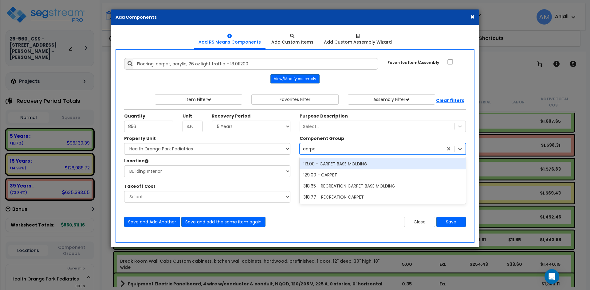
type input "carpet"
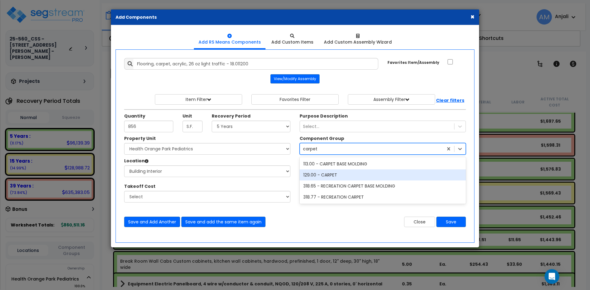
click at [340, 178] on div "129.00 - CARPET" at bounding box center [382, 175] width 166 height 11
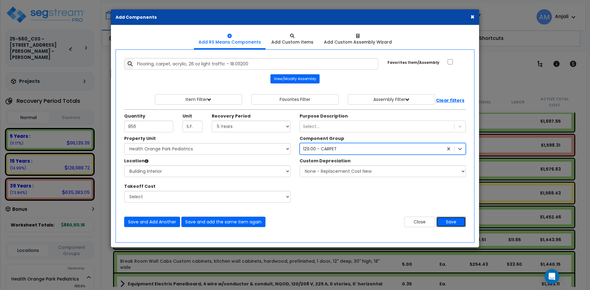
click at [456, 219] on button "Save" at bounding box center [450, 222] width 29 height 10
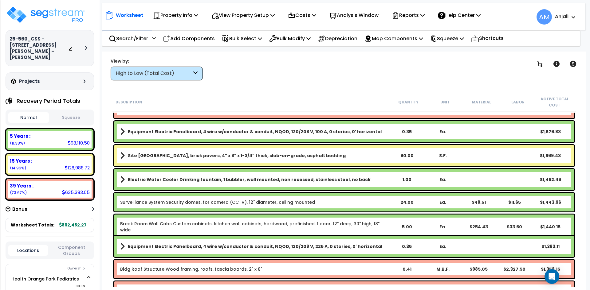
scroll to position [2180, 0]
